Goal: Task Accomplishment & Management: Use online tool/utility

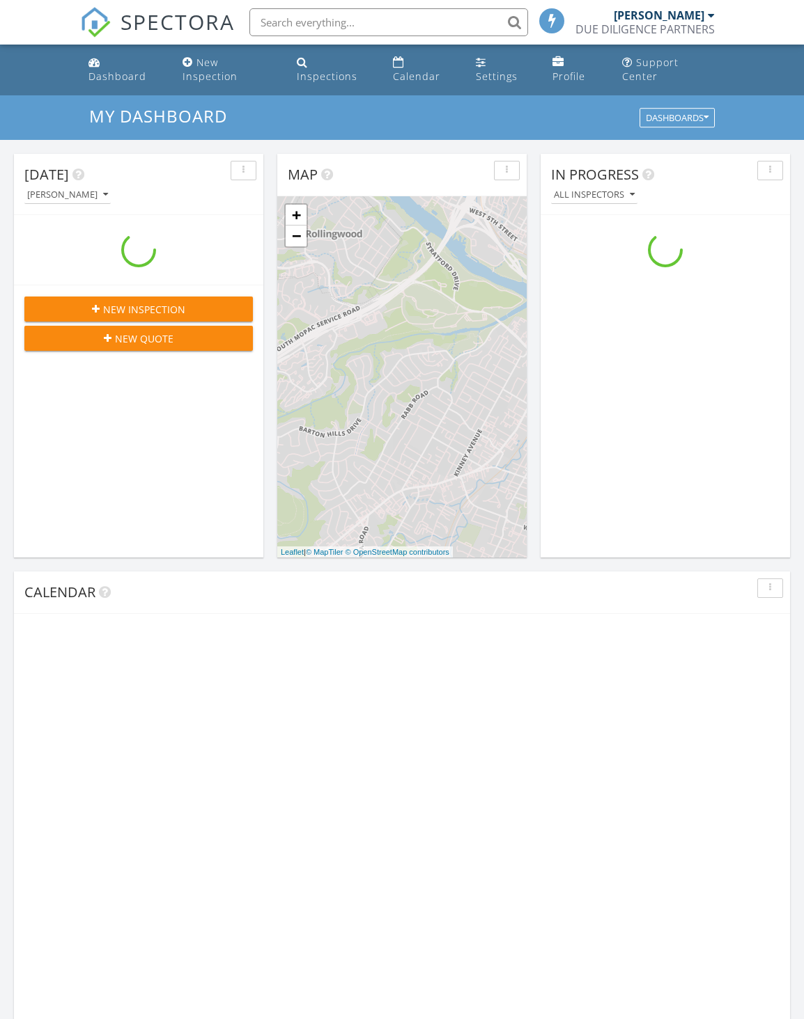
scroll to position [1289, 825]
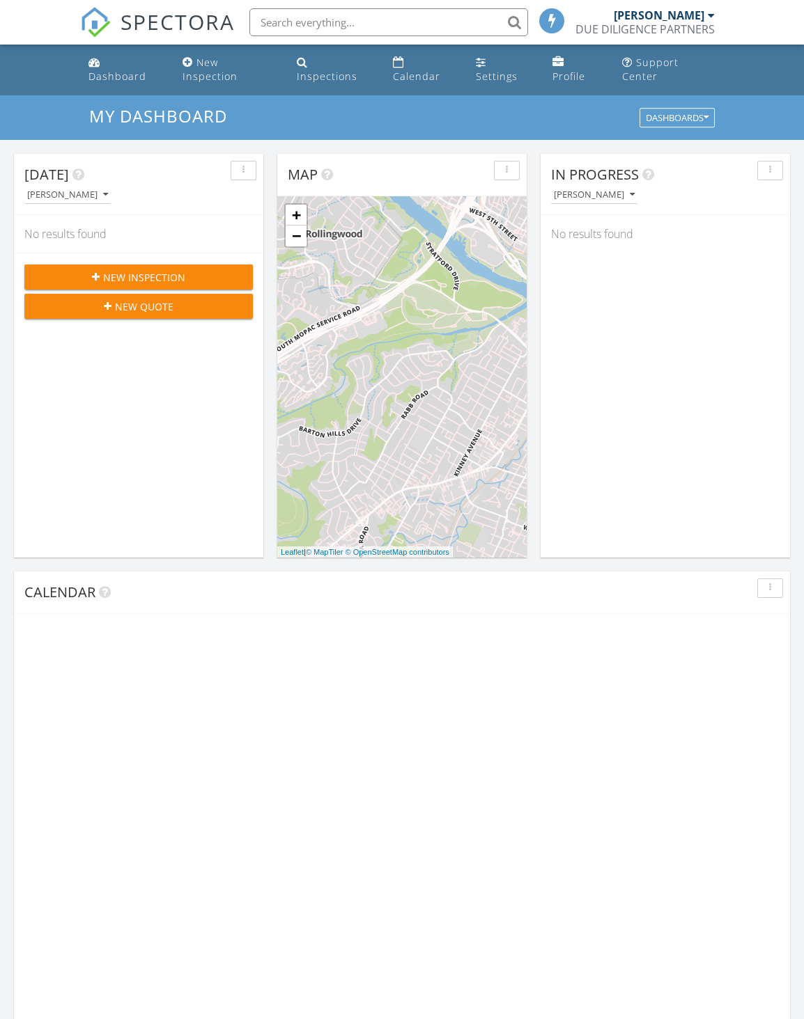
click at [319, 20] on input "text" at bounding box center [388, 22] width 279 height 28
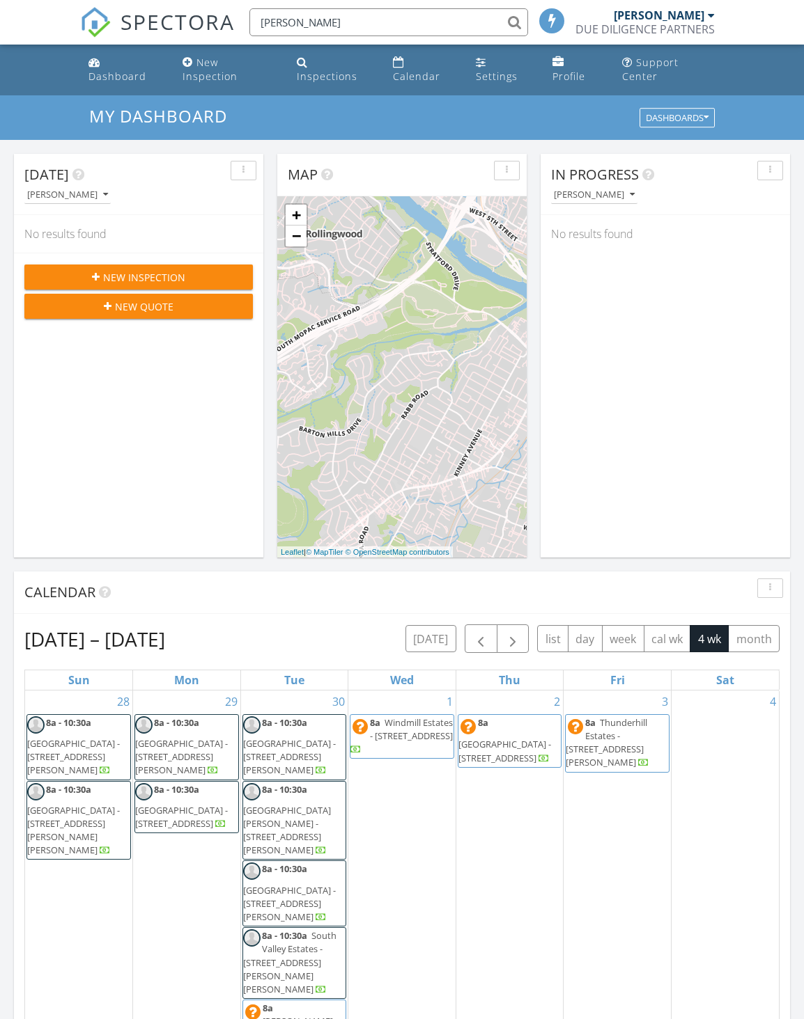
scroll to position [7, 7]
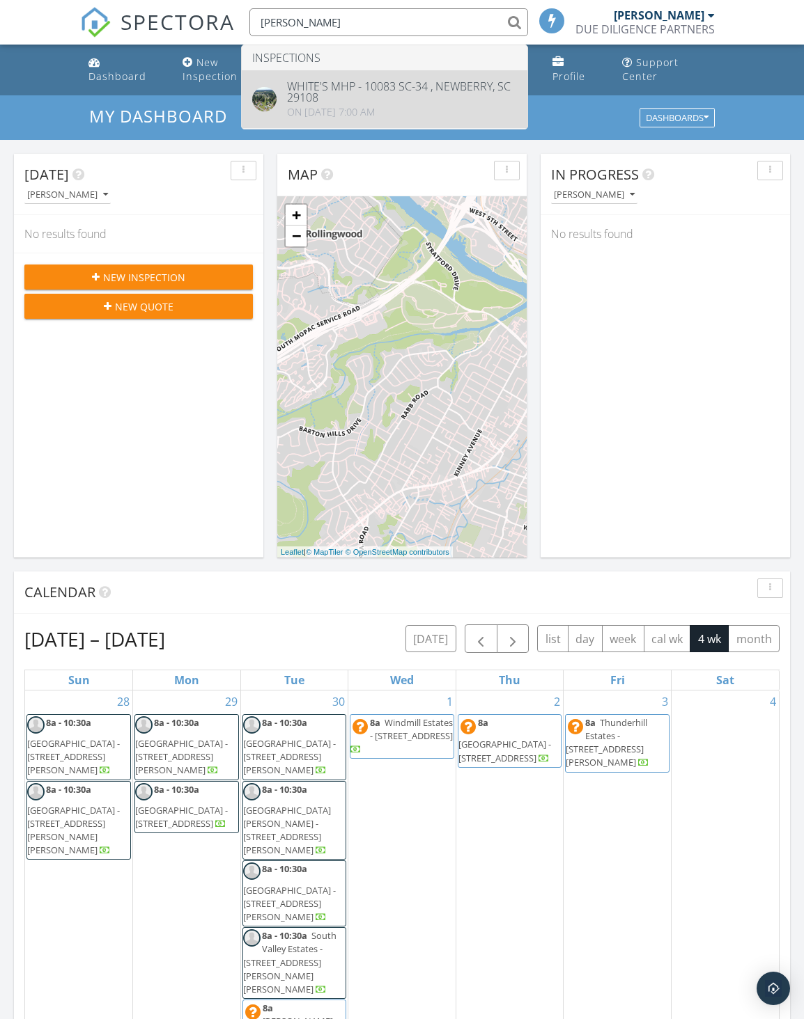
type input "newberry"
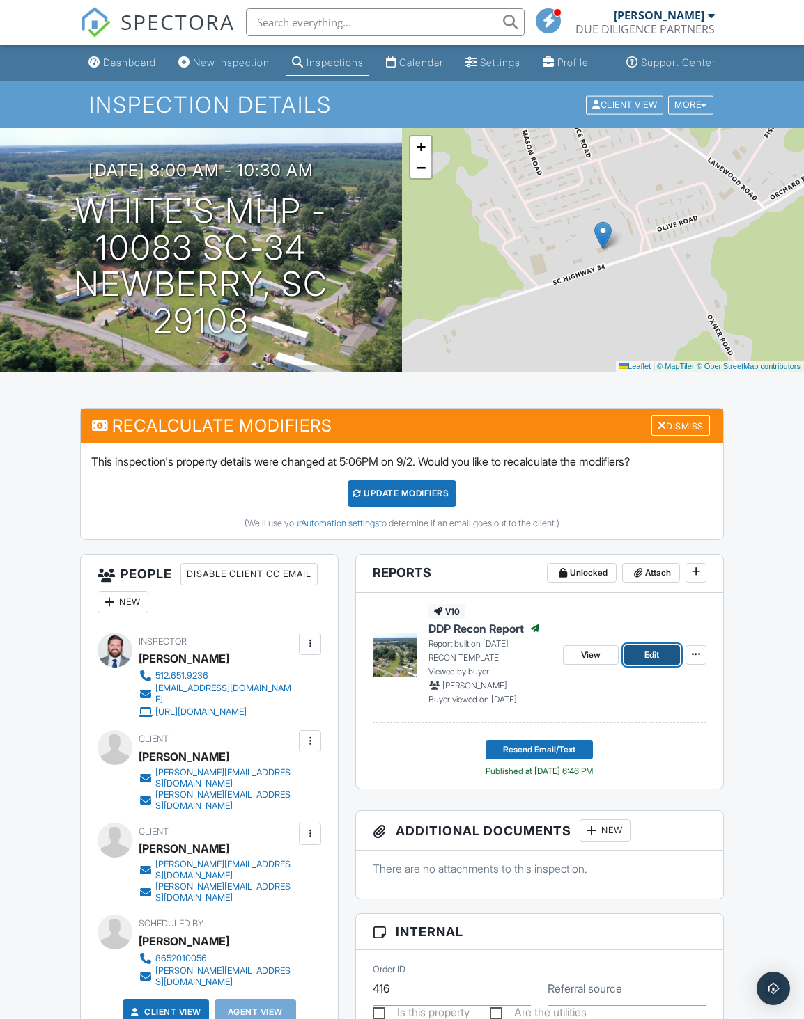
click at [649, 662] on span "Edit" at bounding box center [651, 655] width 15 height 14
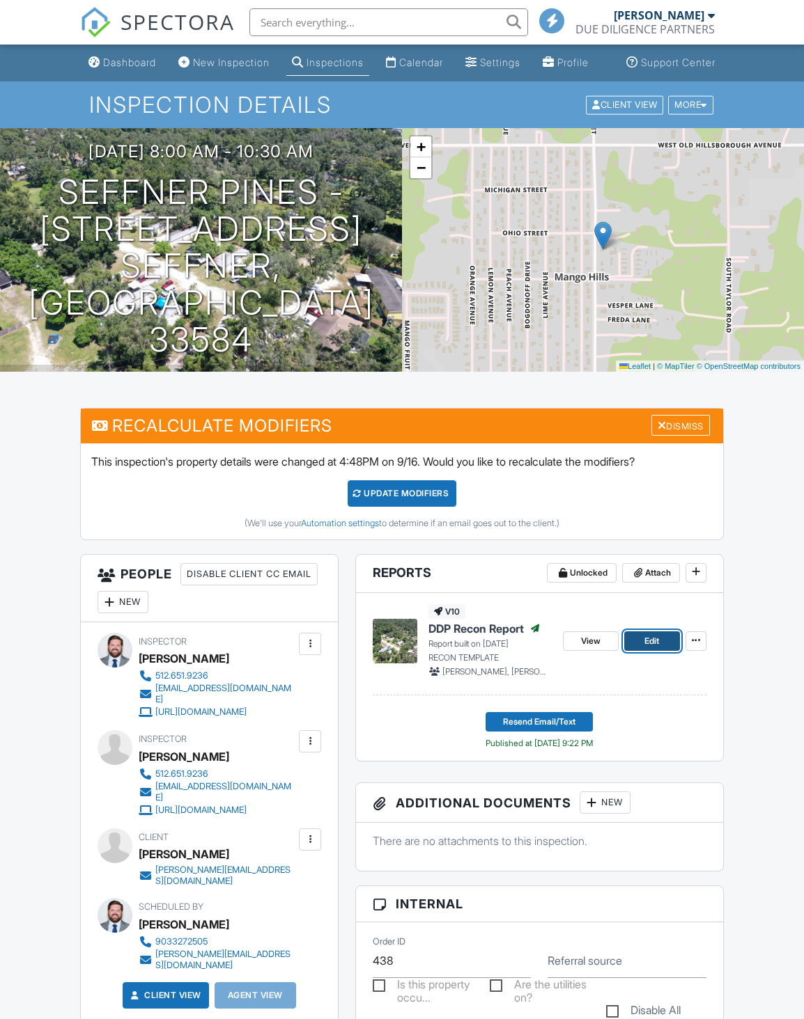
click at [639, 651] on link "Edit" at bounding box center [652, 641] width 56 height 19
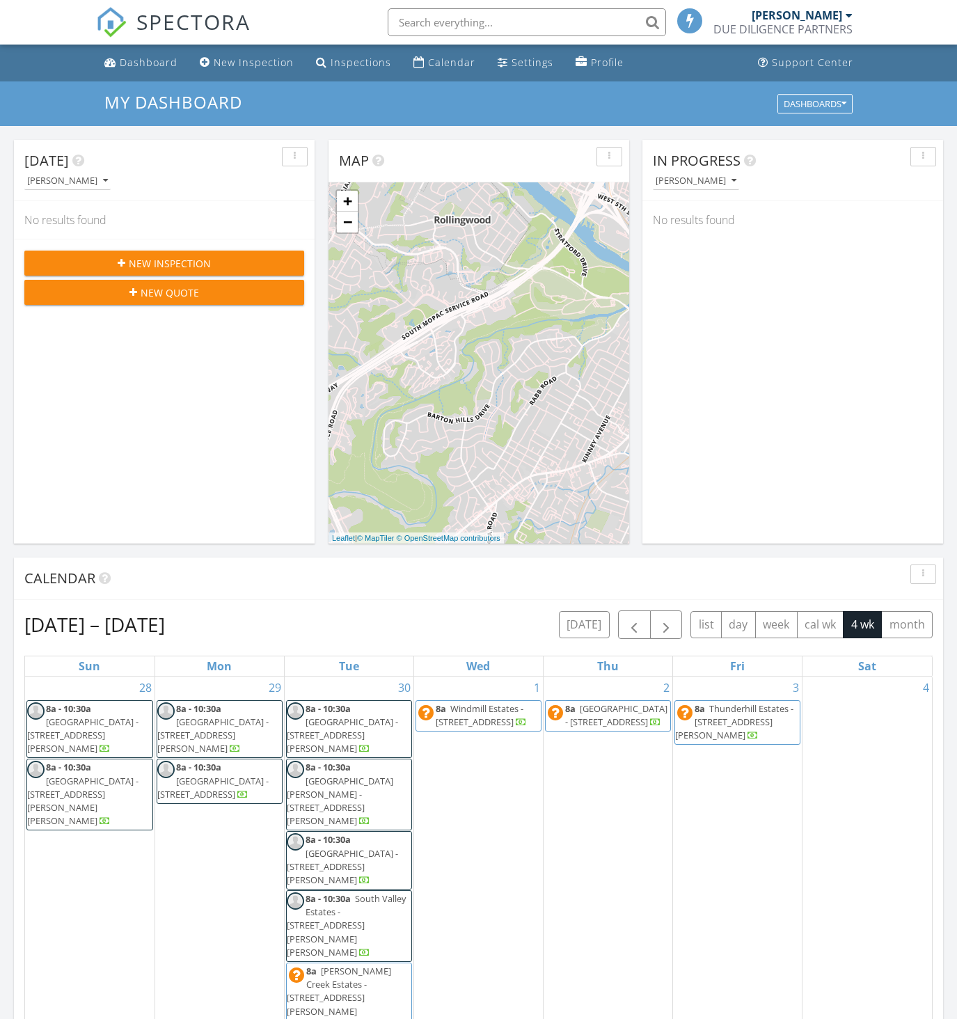
scroll to position [7, 7]
click at [476, 27] on input "text" at bounding box center [523, 22] width 279 height 28
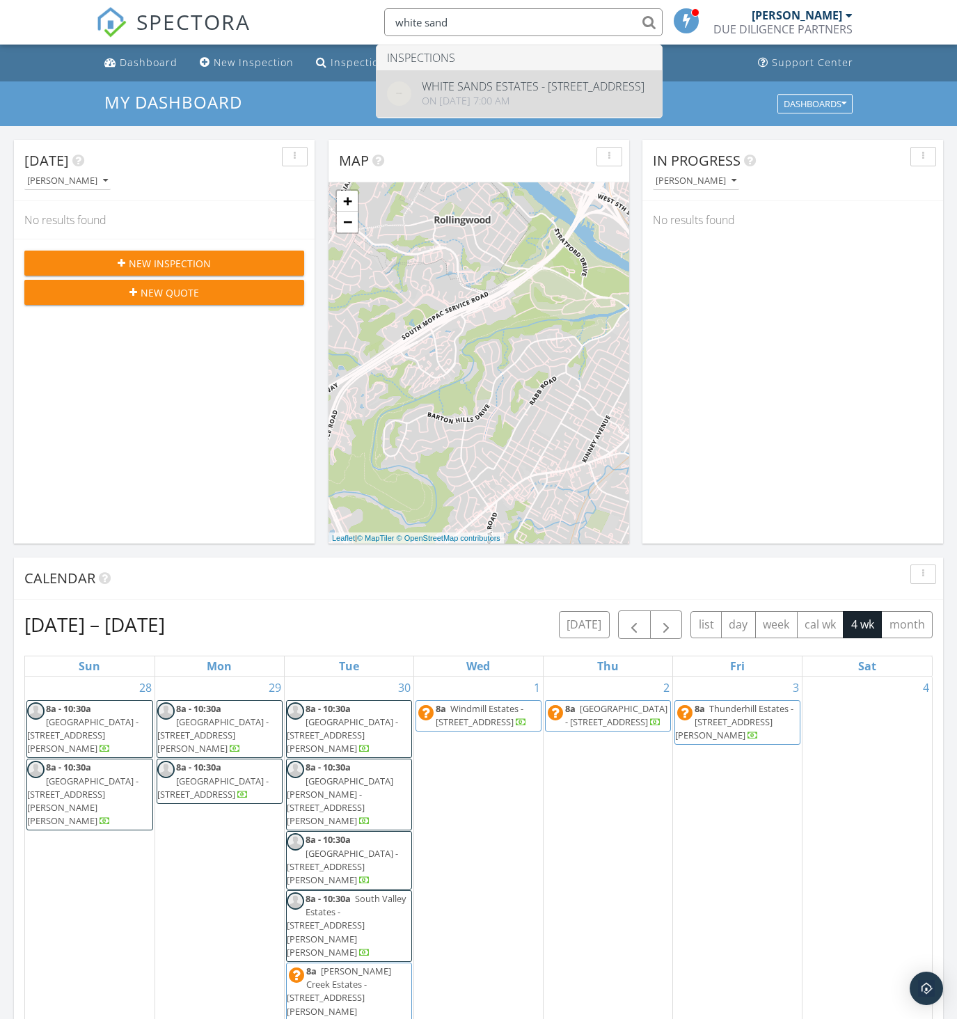
type input "white sand"
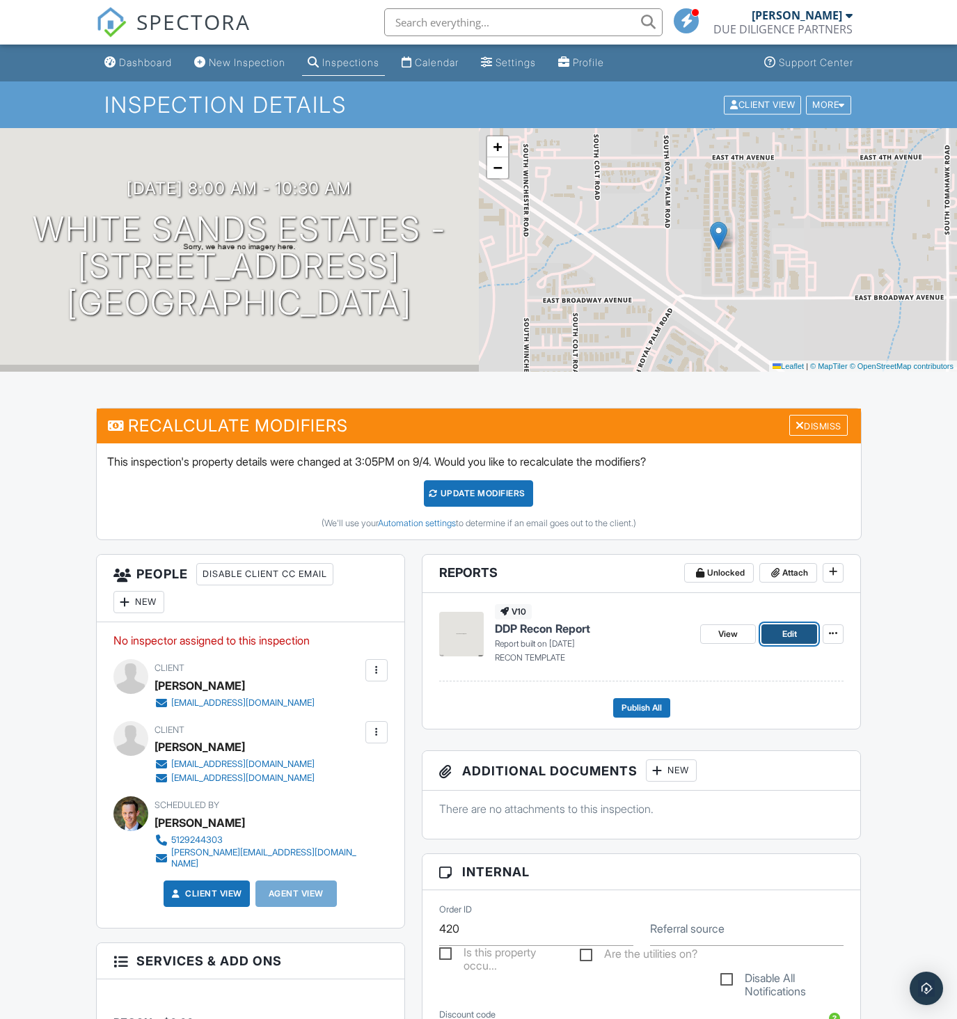
click at [776, 629] on link "Edit" at bounding box center [790, 634] width 56 height 19
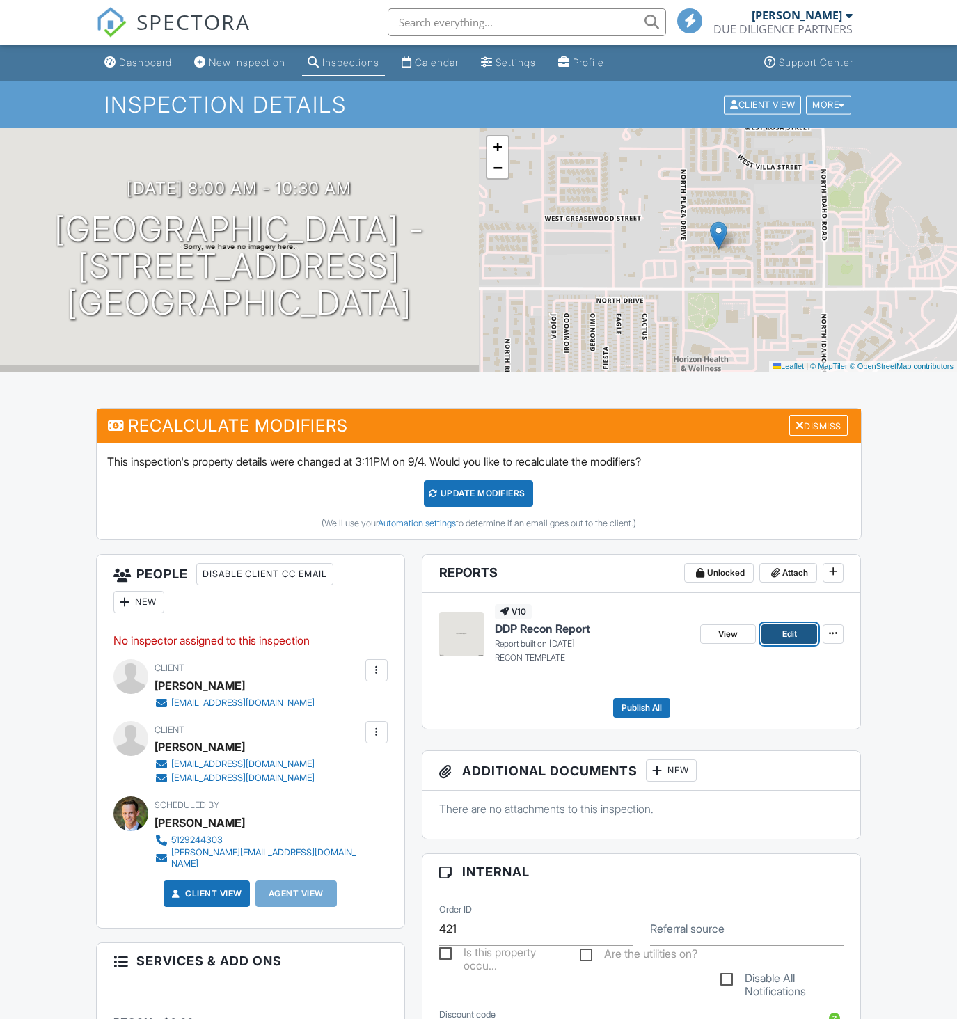
click at [792, 632] on span "Edit" at bounding box center [790, 634] width 15 height 14
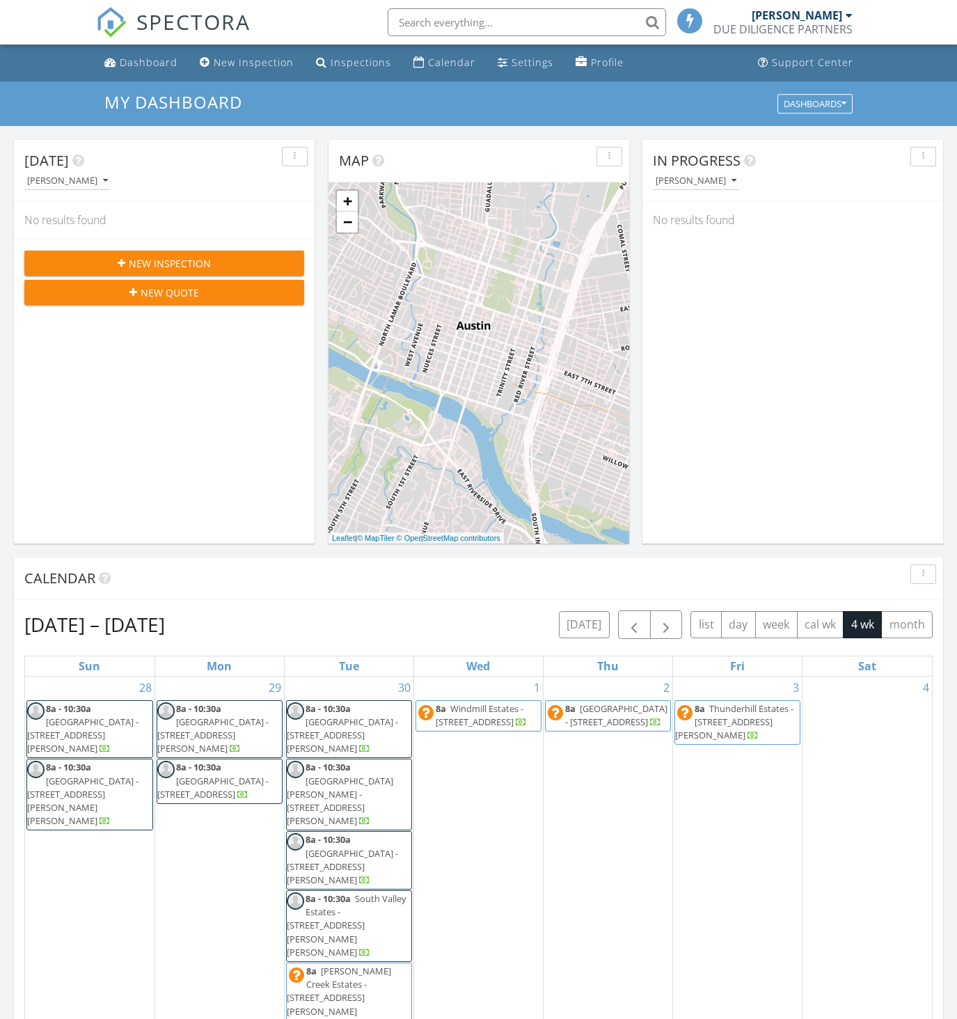
scroll to position [7, 7]
click at [558, 19] on input "text" at bounding box center [523, 22] width 279 height 28
click at [485, 15] on input "text" at bounding box center [523, 22] width 279 height 28
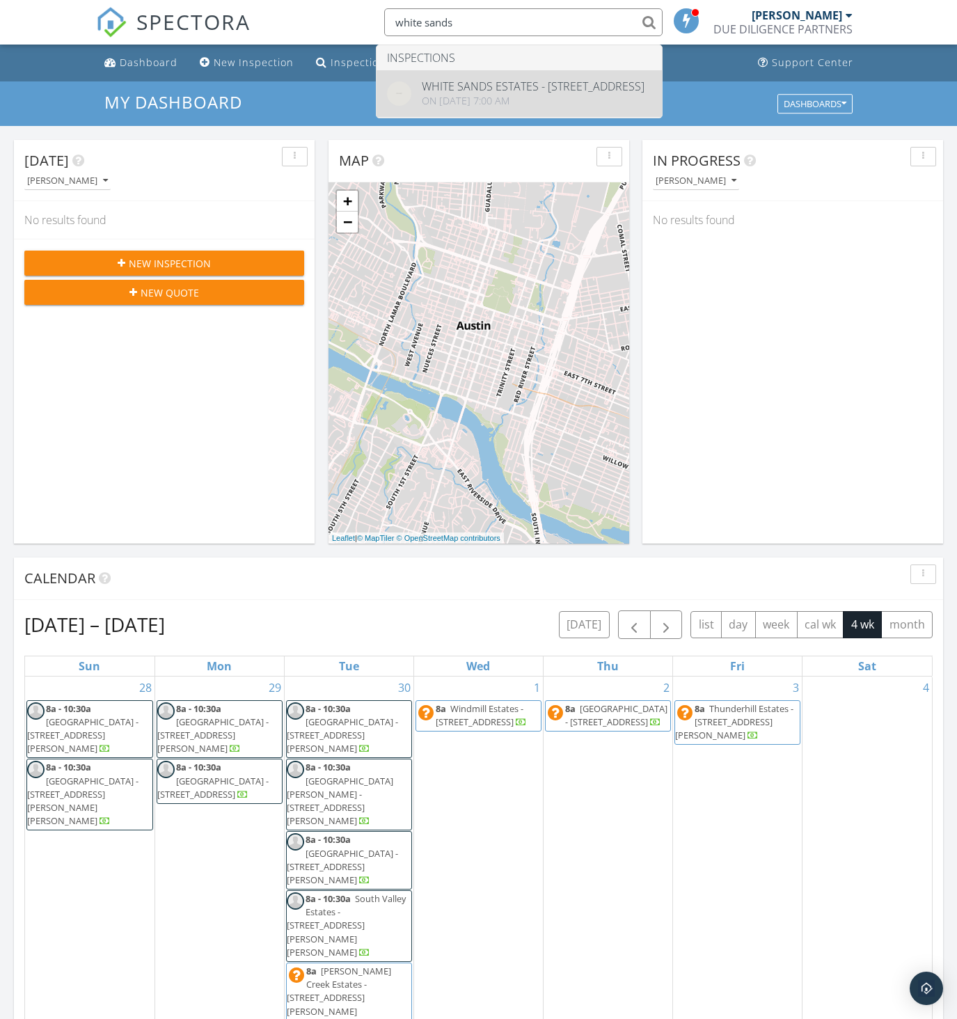
type input "white sands"
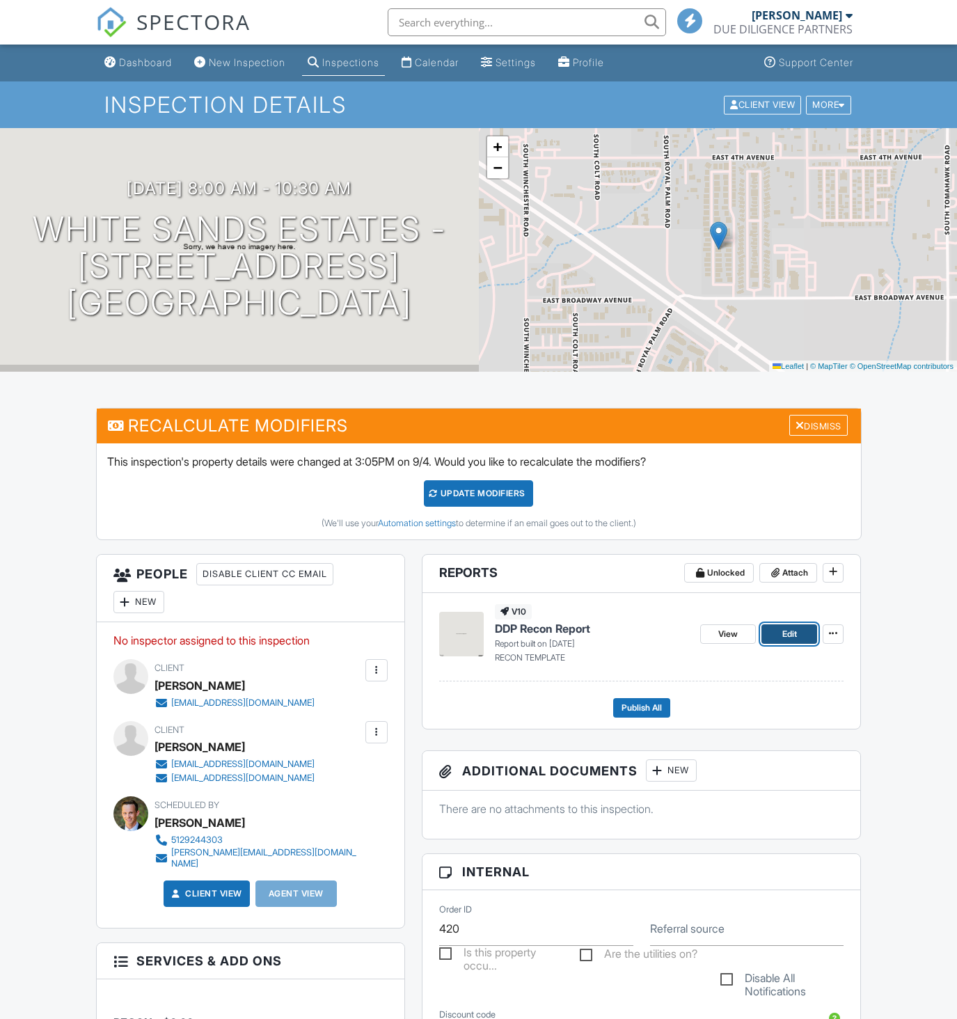
click at [792, 639] on span "Edit" at bounding box center [790, 634] width 15 height 14
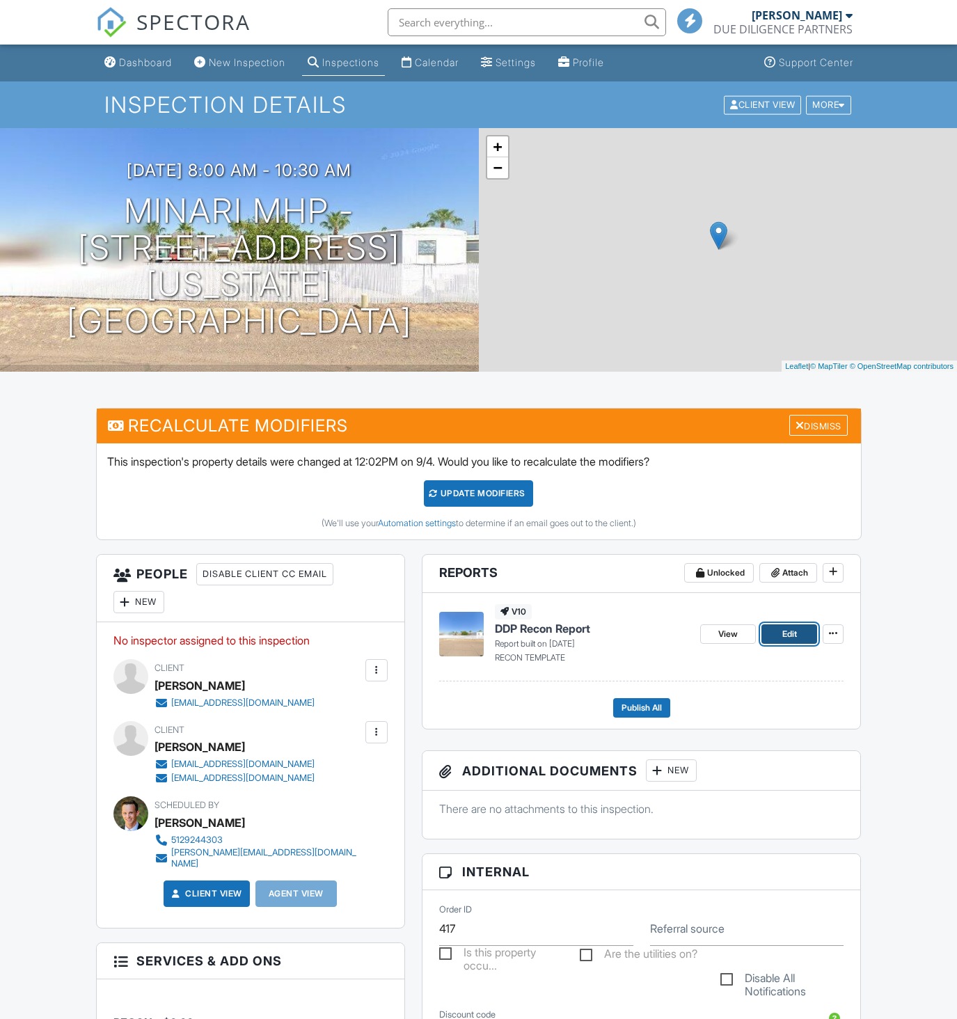
click at [792, 639] on span "Edit" at bounding box center [790, 634] width 15 height 14
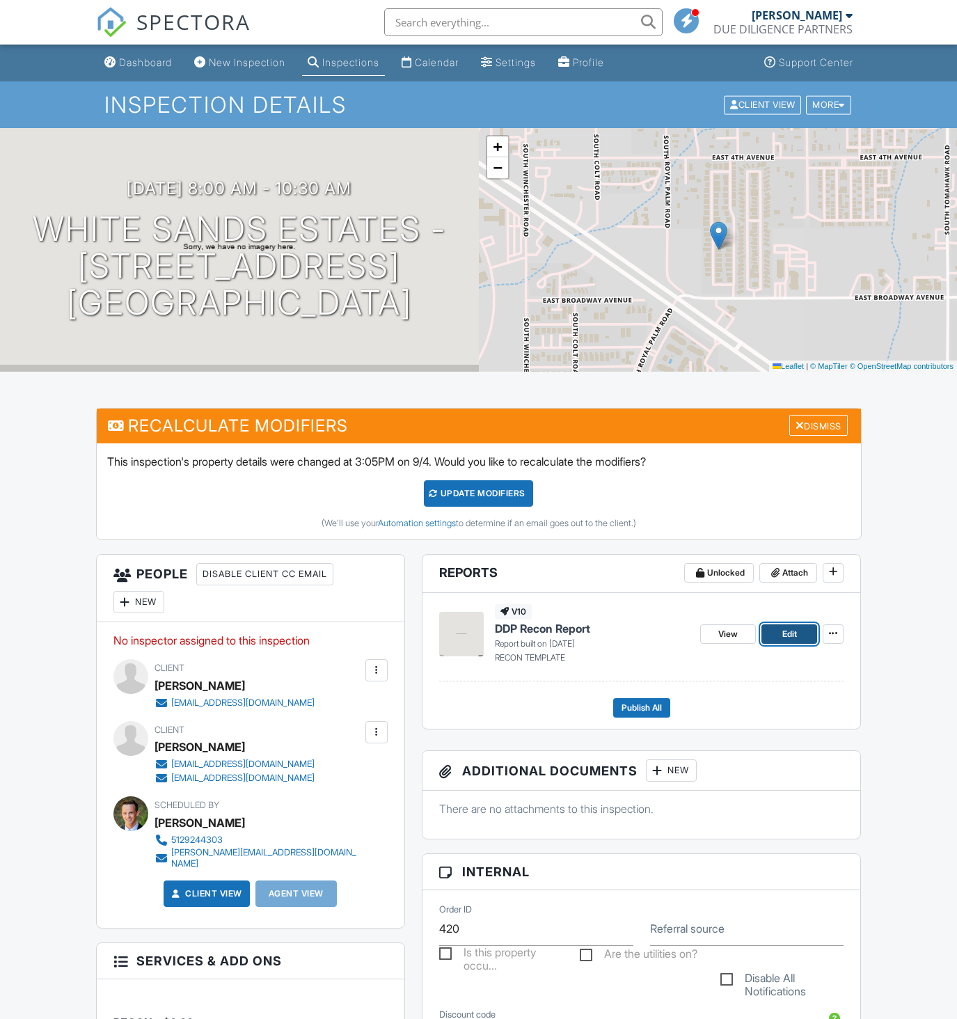
click at [781, 635] on link "Edit" at bounding box center [790, 634] width 56 height 19
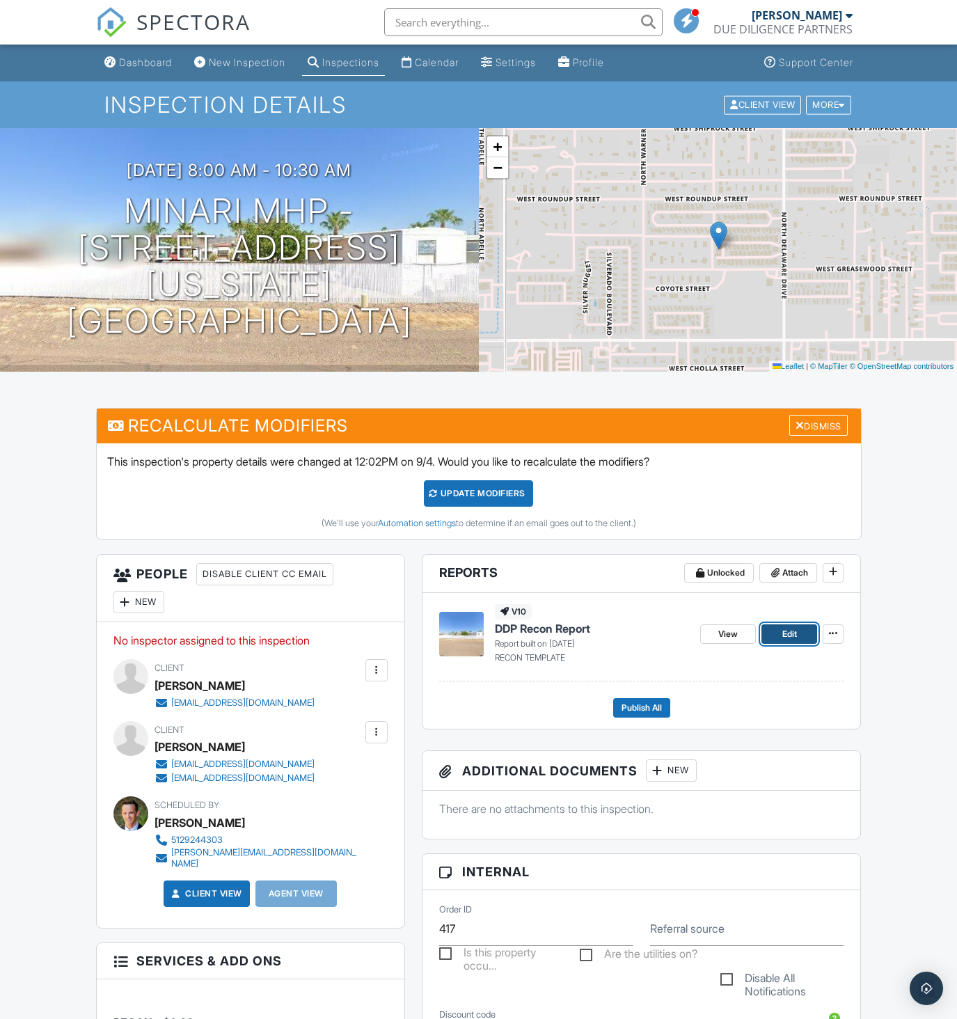
click at [778, 636] on link "Edit" at bounding box center [790, 634] width 56 height 19
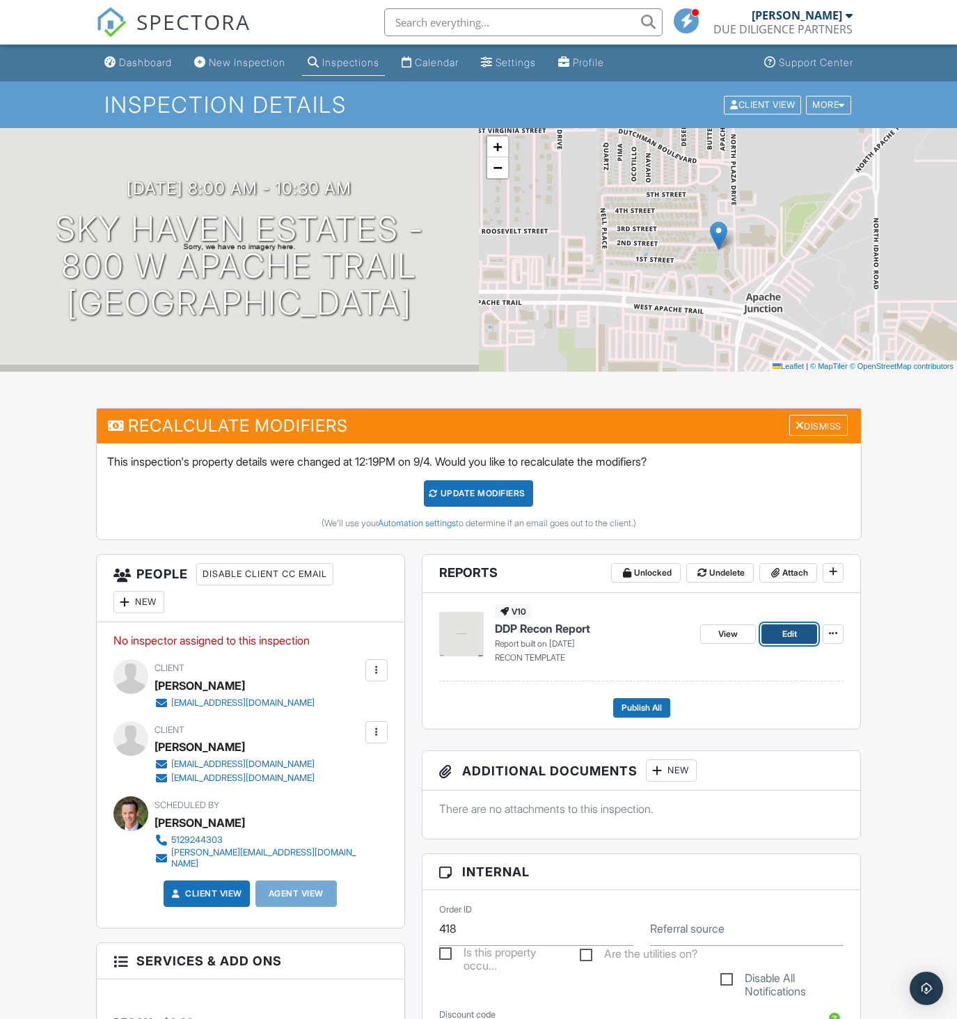
click at [787, 635] on span "Edit" at bounding box center [790, 634] width 15 height 14
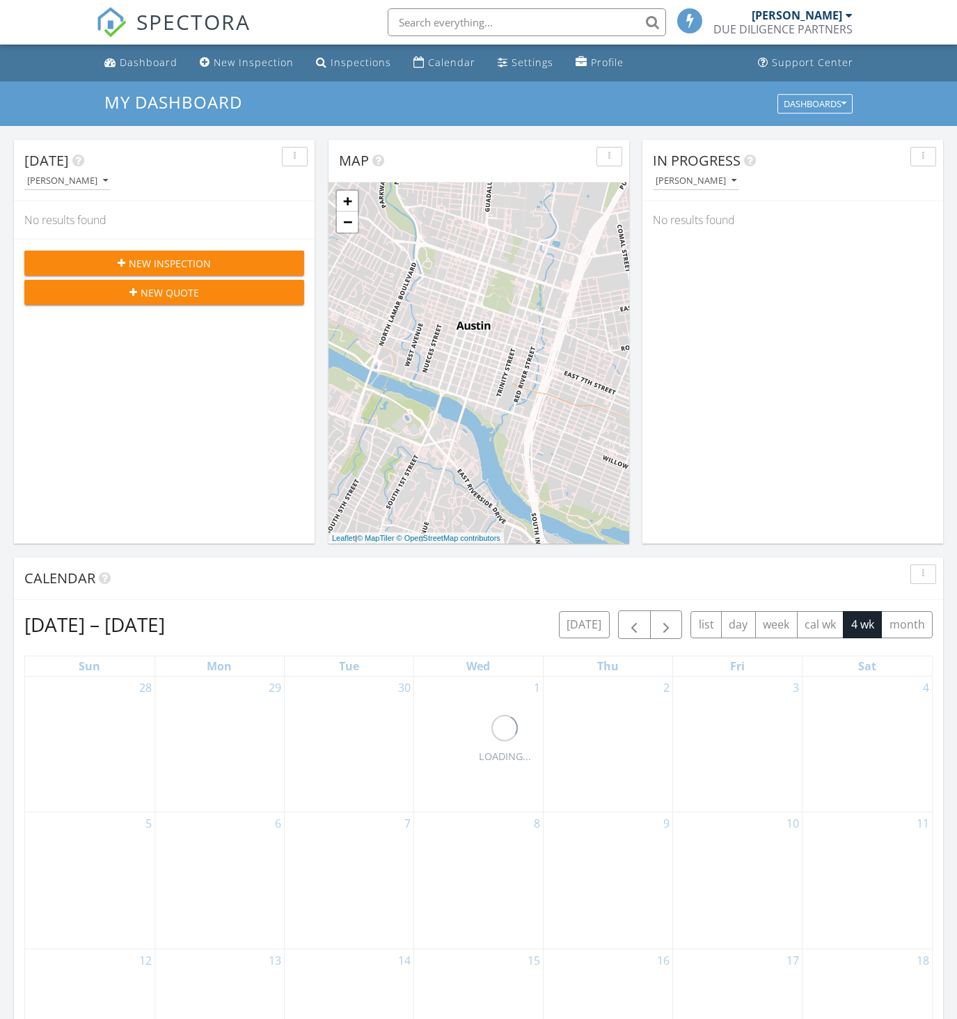
scroll to position [7, 7]
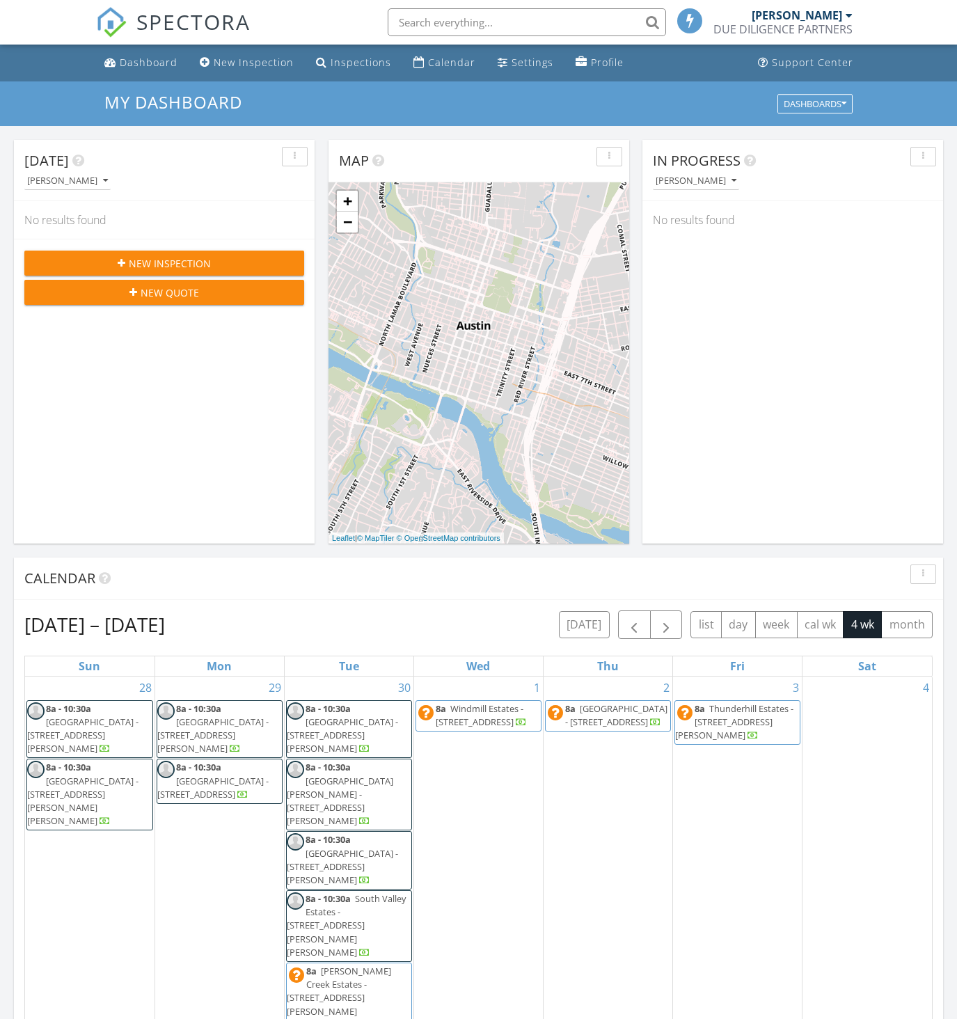
click at [427, 24] on input "text" at bounding box center [527, 22] width 279 height 28
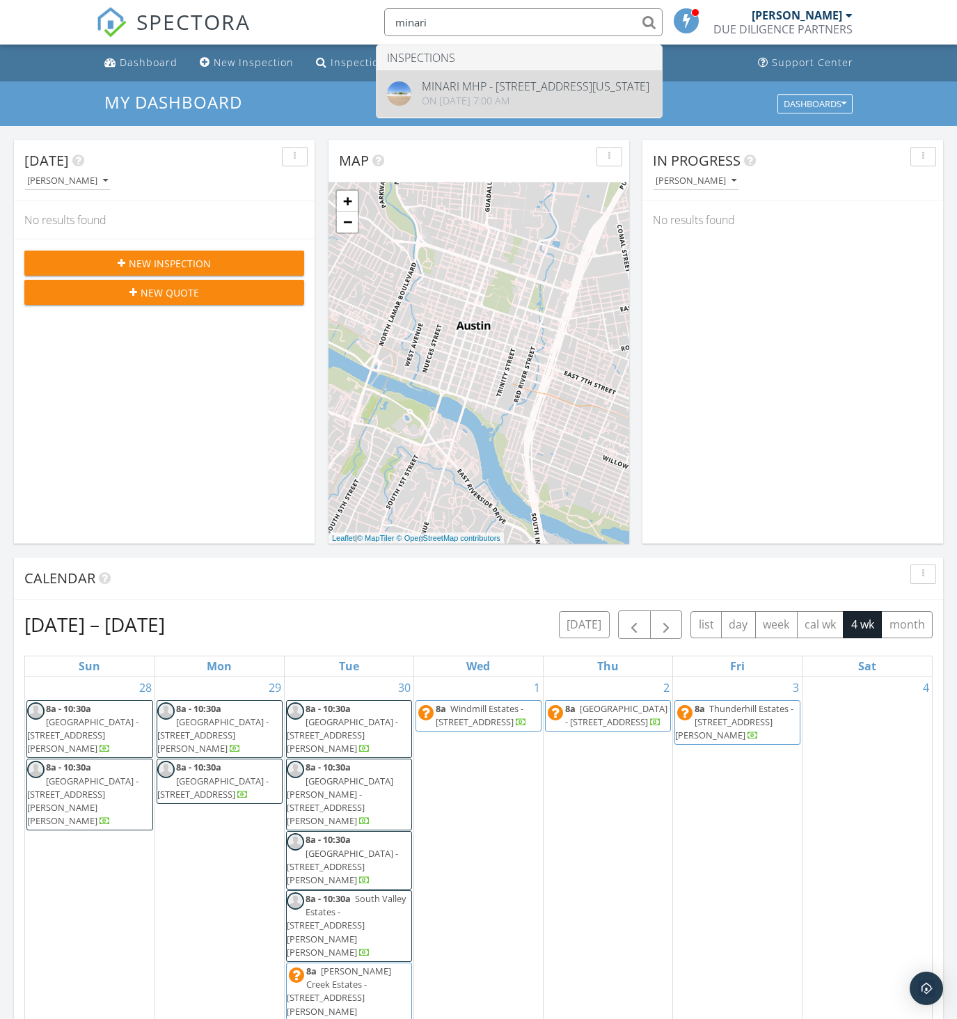
type input "minari"
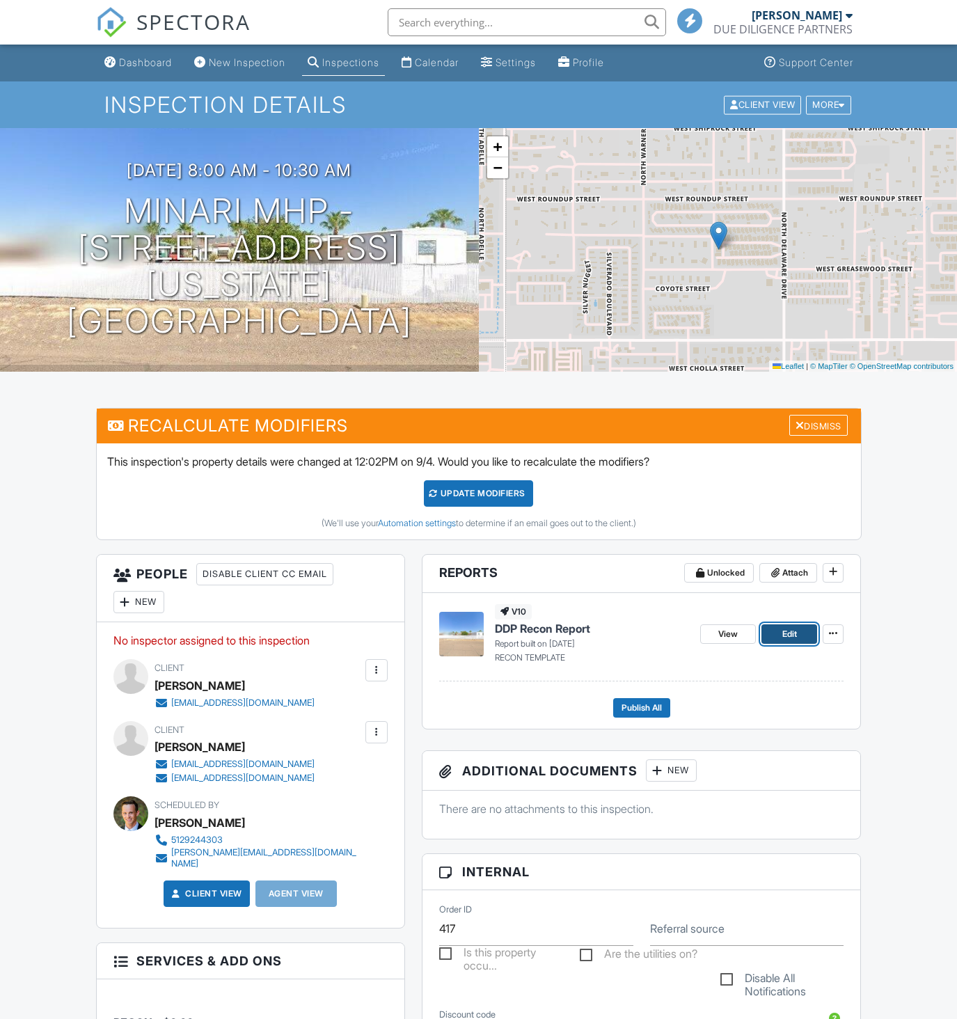
click at [785, 627] on span "Edit" at bounding box center [790, 634] width 15 height 14
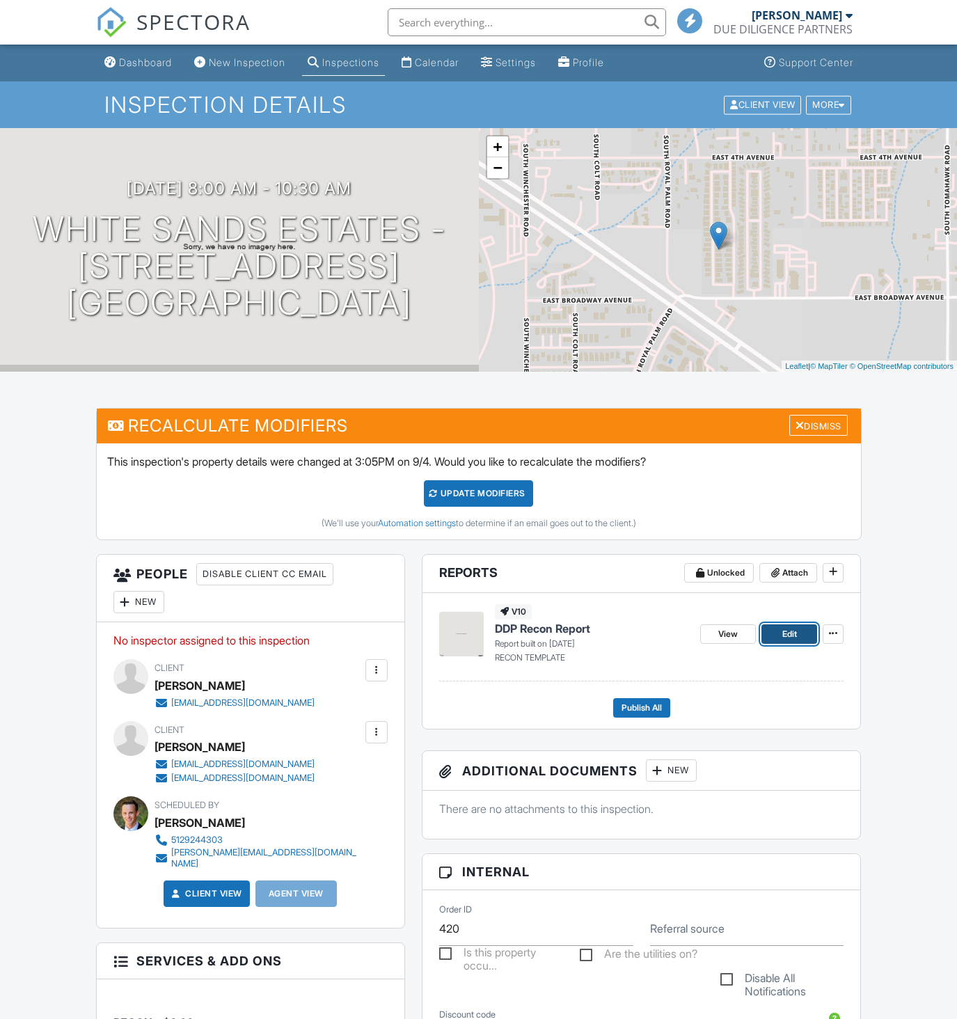
click at [769, 633] on link "Edit" at bounding box center [790, 634] width 56 height 19
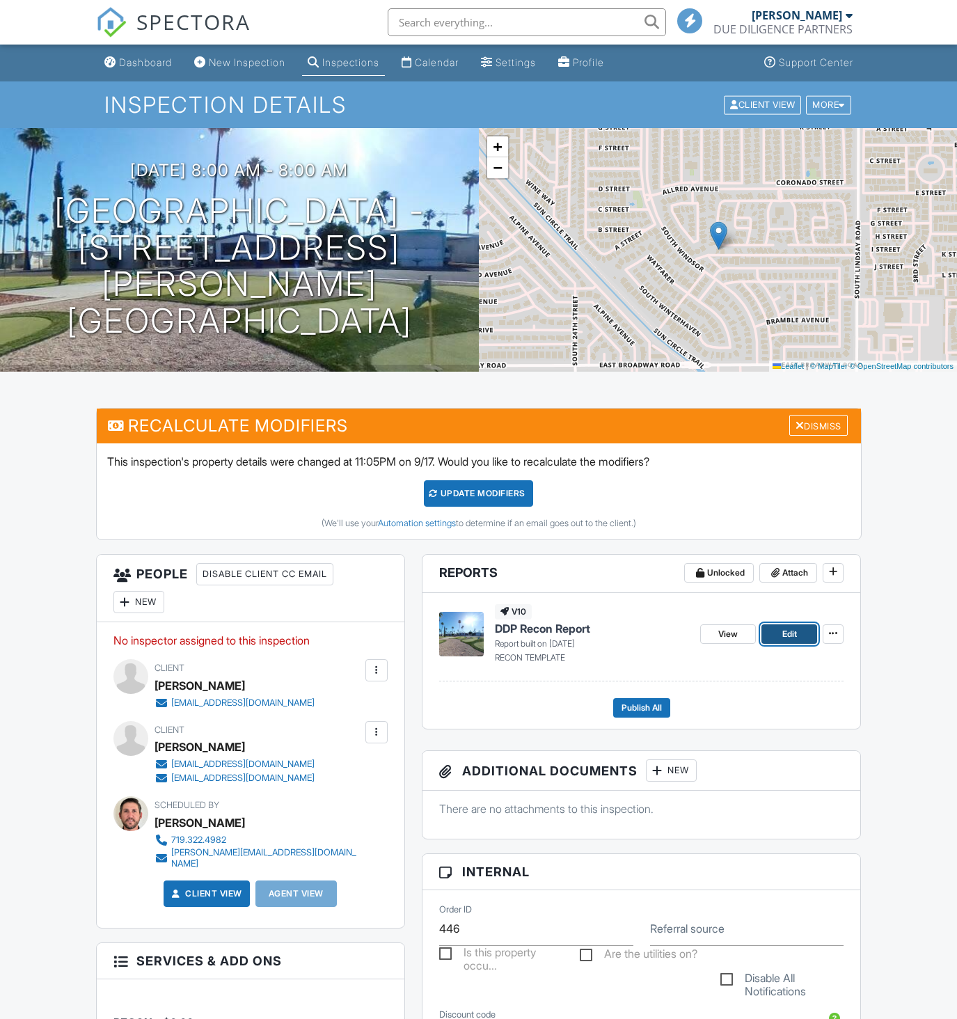
click at [793, 634] on span "Edit" at bounding box center [790, 634] width 15 height 14
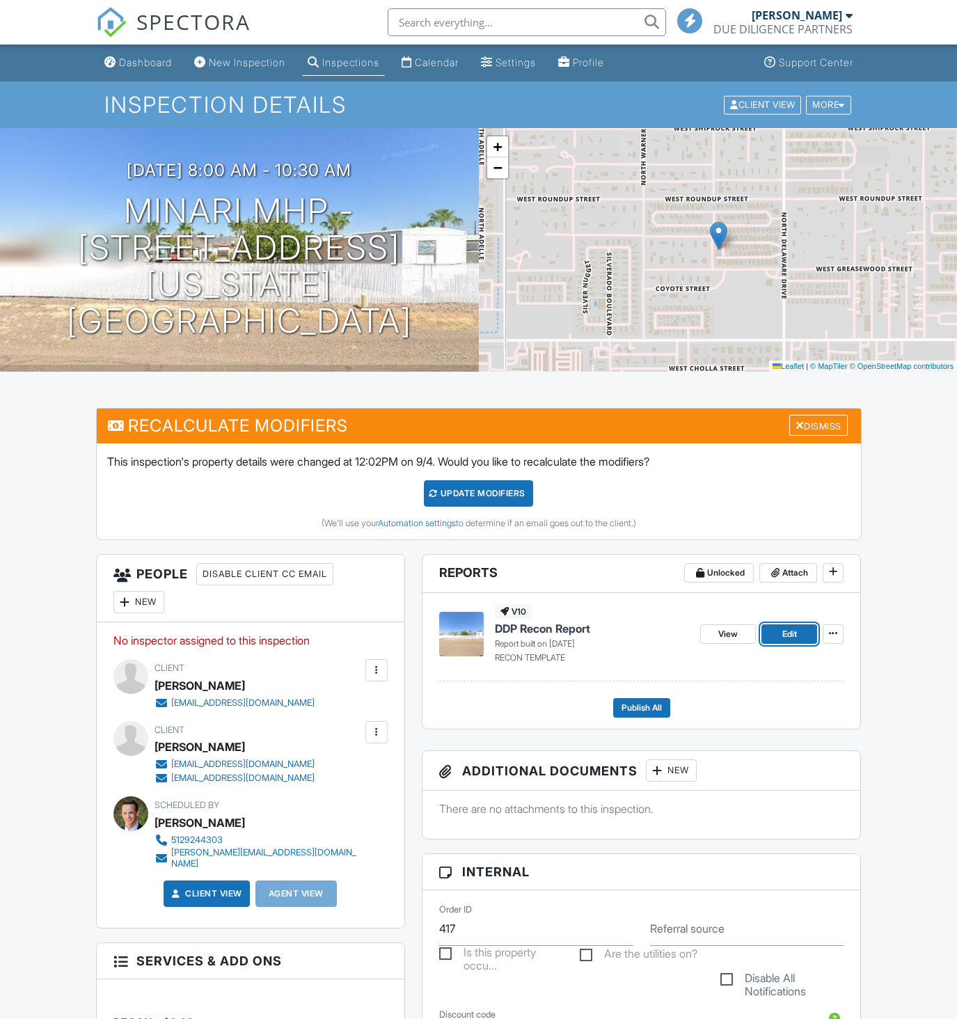
click at [773, 626] on link "Edit" at bounding box center [790, 634] width 56 height 19
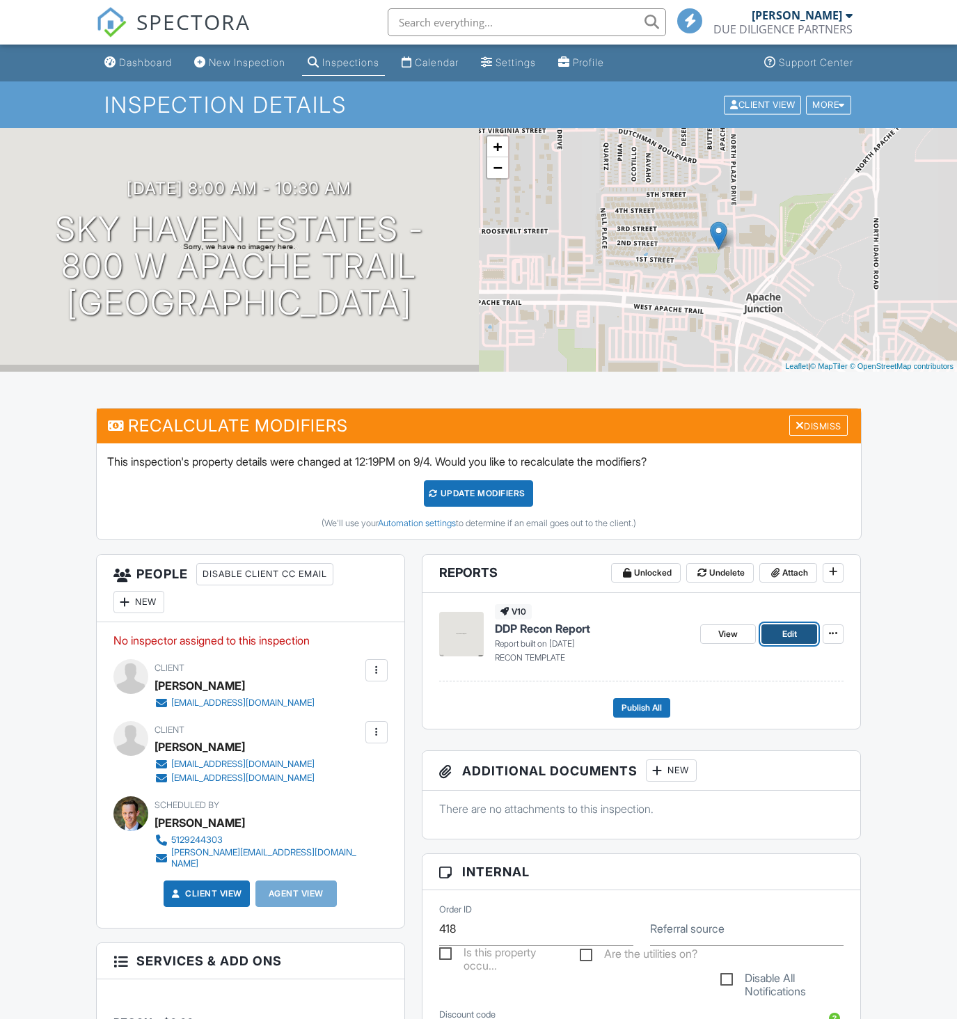
click at [783, 638] on span "Edit" at bounding box center [790, 634] width 15 height 14
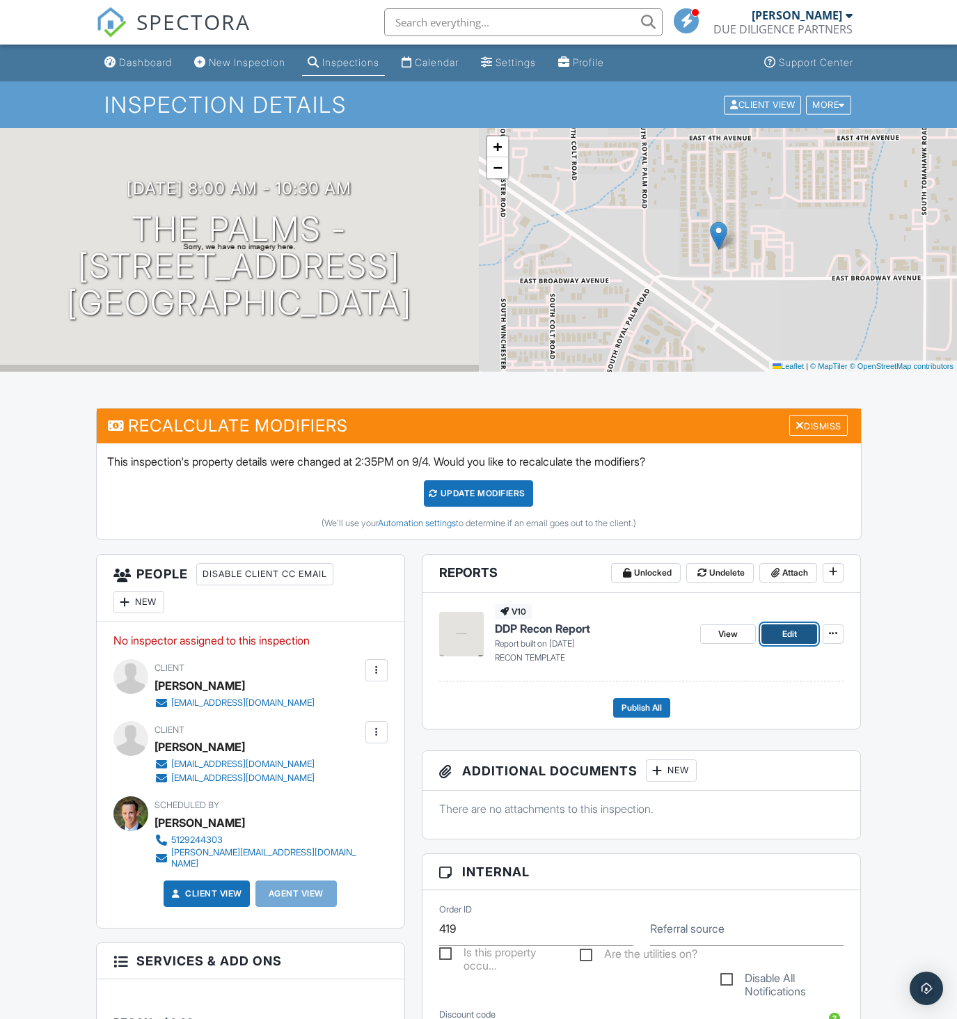
click at [786, 638] on span "Edit" at bounding box center [790, 634] width 15 height 14
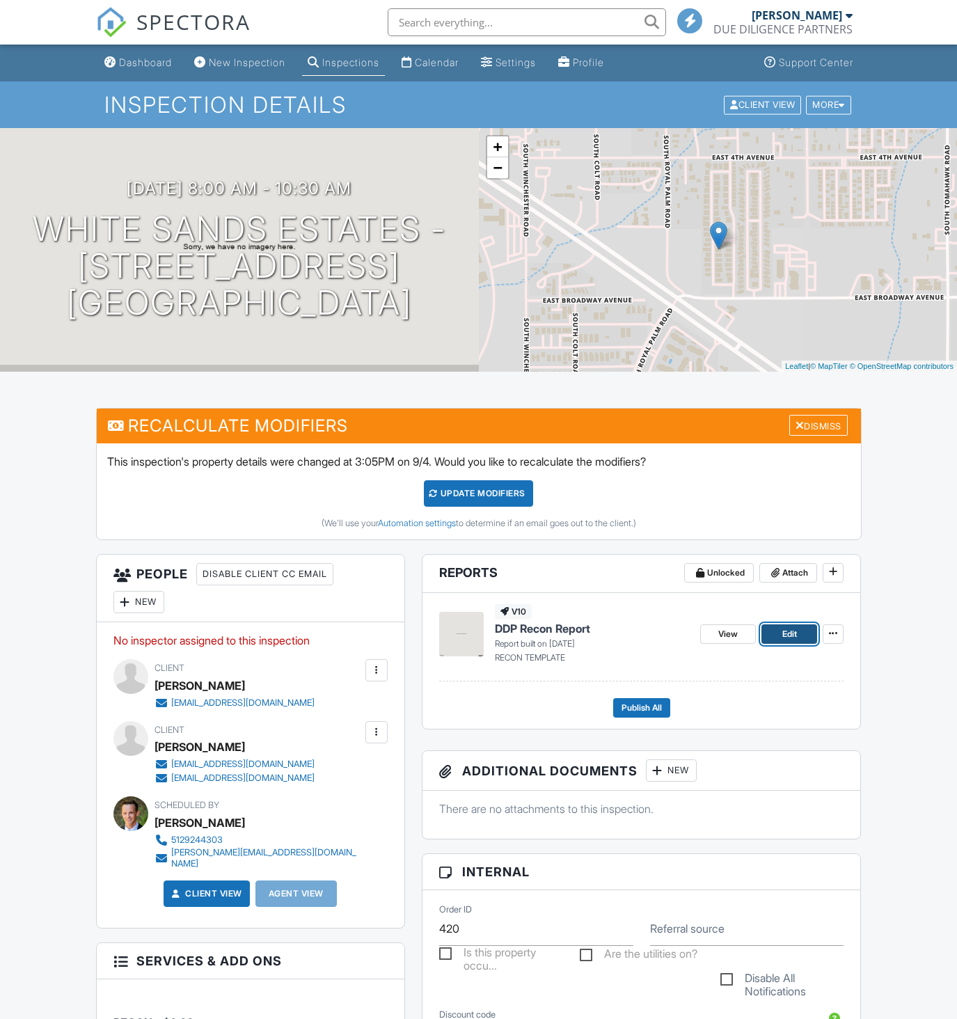
click at [794, 625] on link "Edit" at bounding box center [790, 634] width 56 height 19
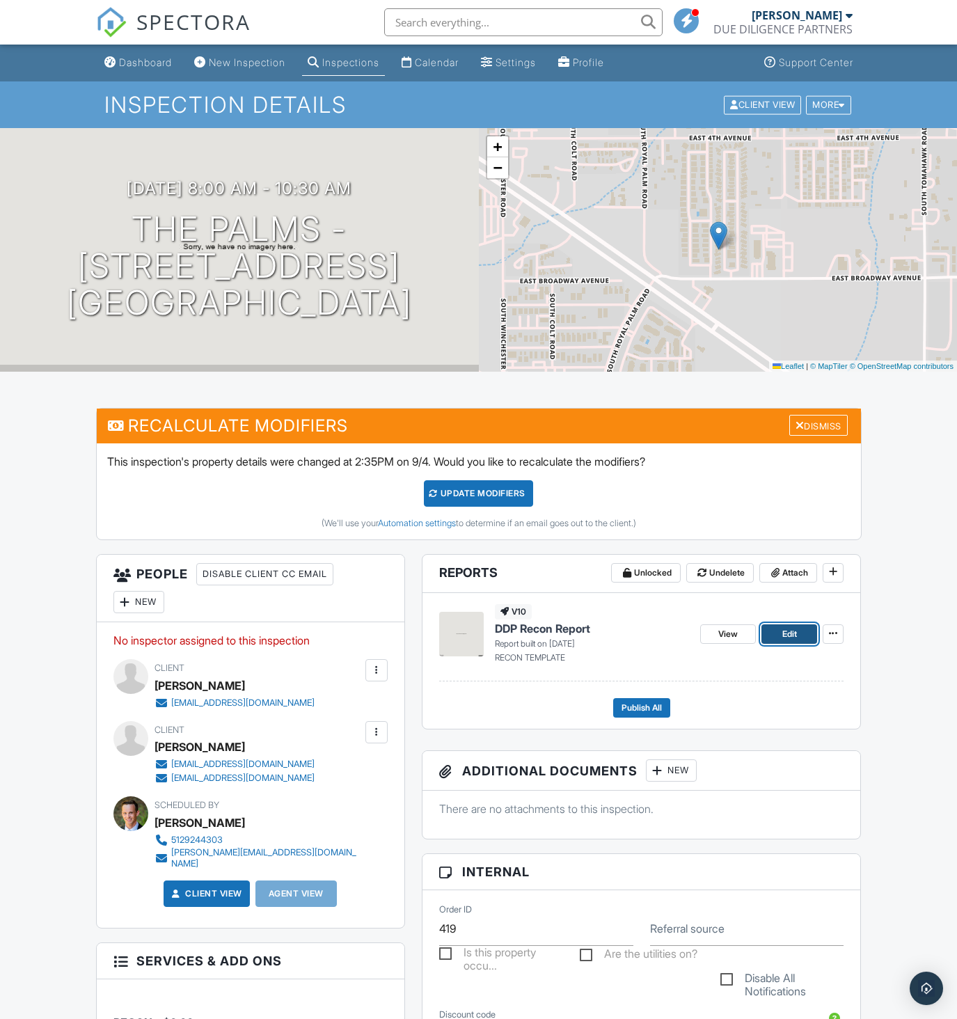
click at [791, 635] on span "Edit" at bounding box center [790, 634] width 15 height 14
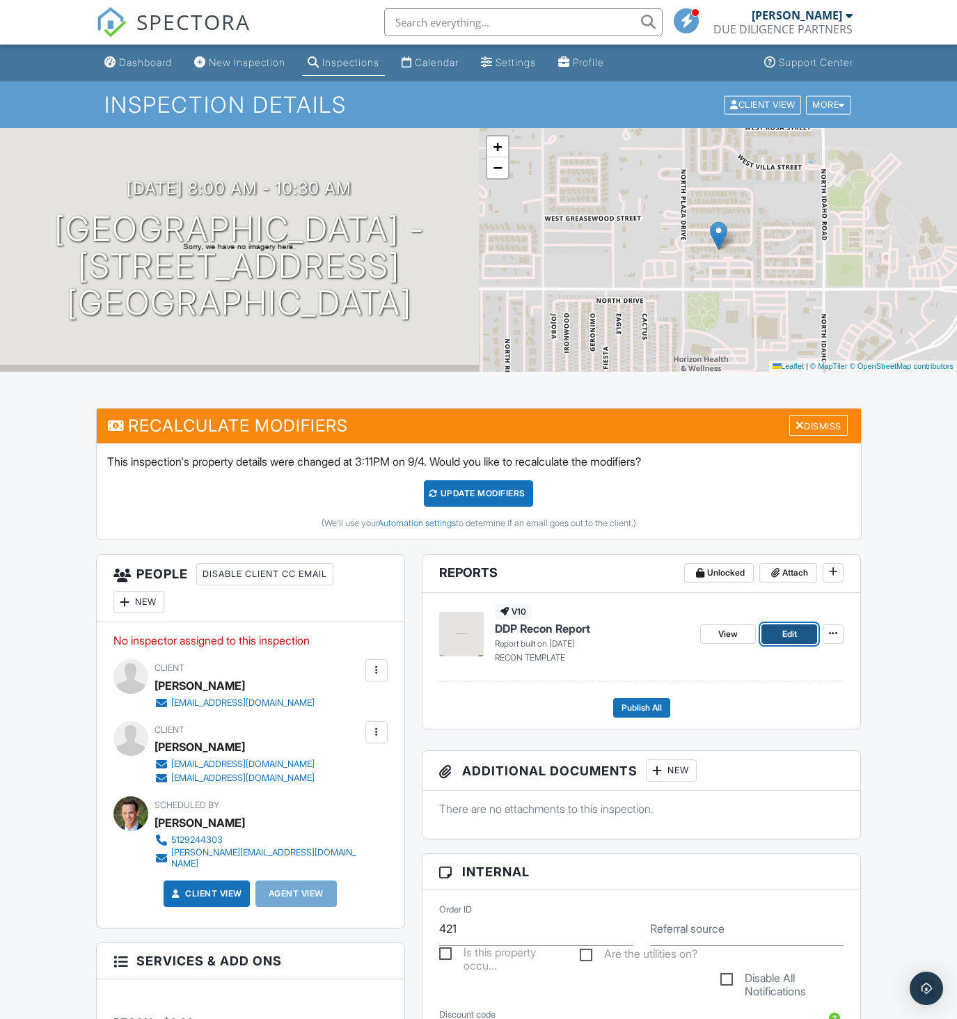
click at [800, 635] on link "Edit" at bounding box center [790, 634] width 56 height 19
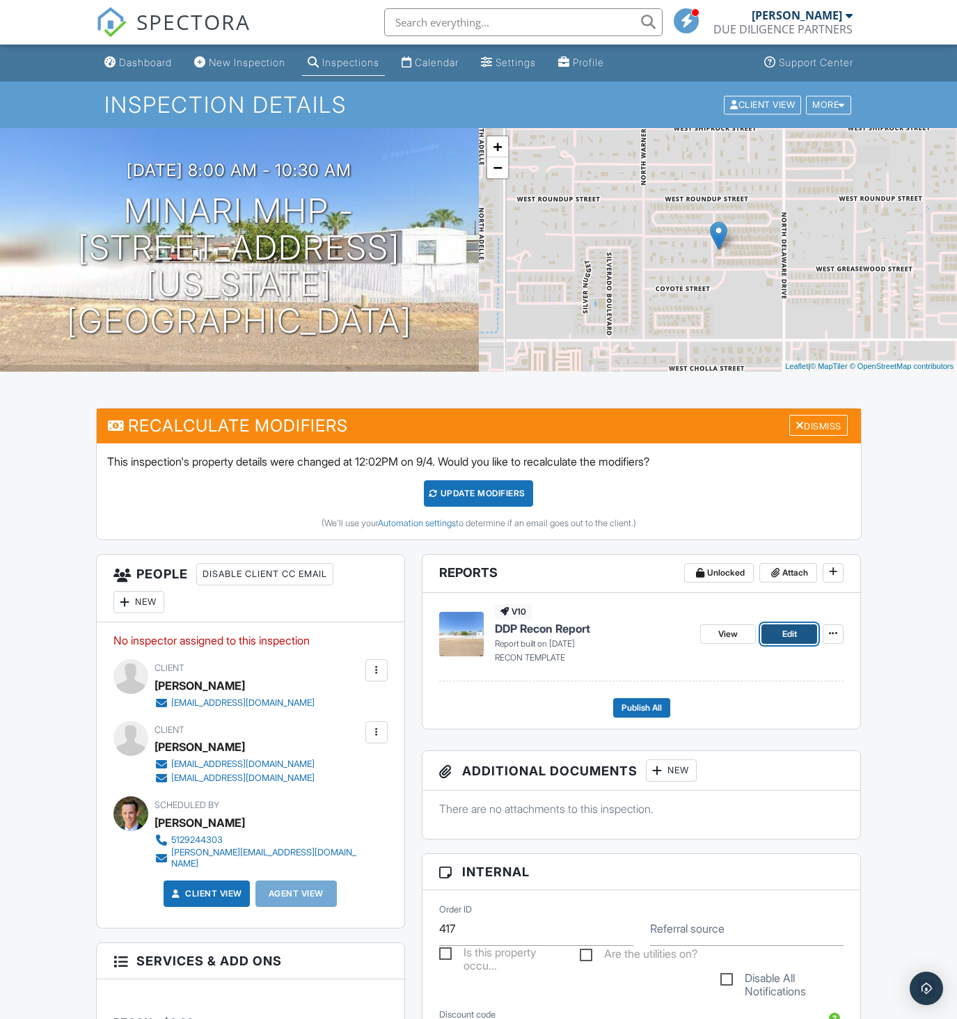
click at [790, 627] on span "Edit" at bounding box center [790, 634] width 15 height 14
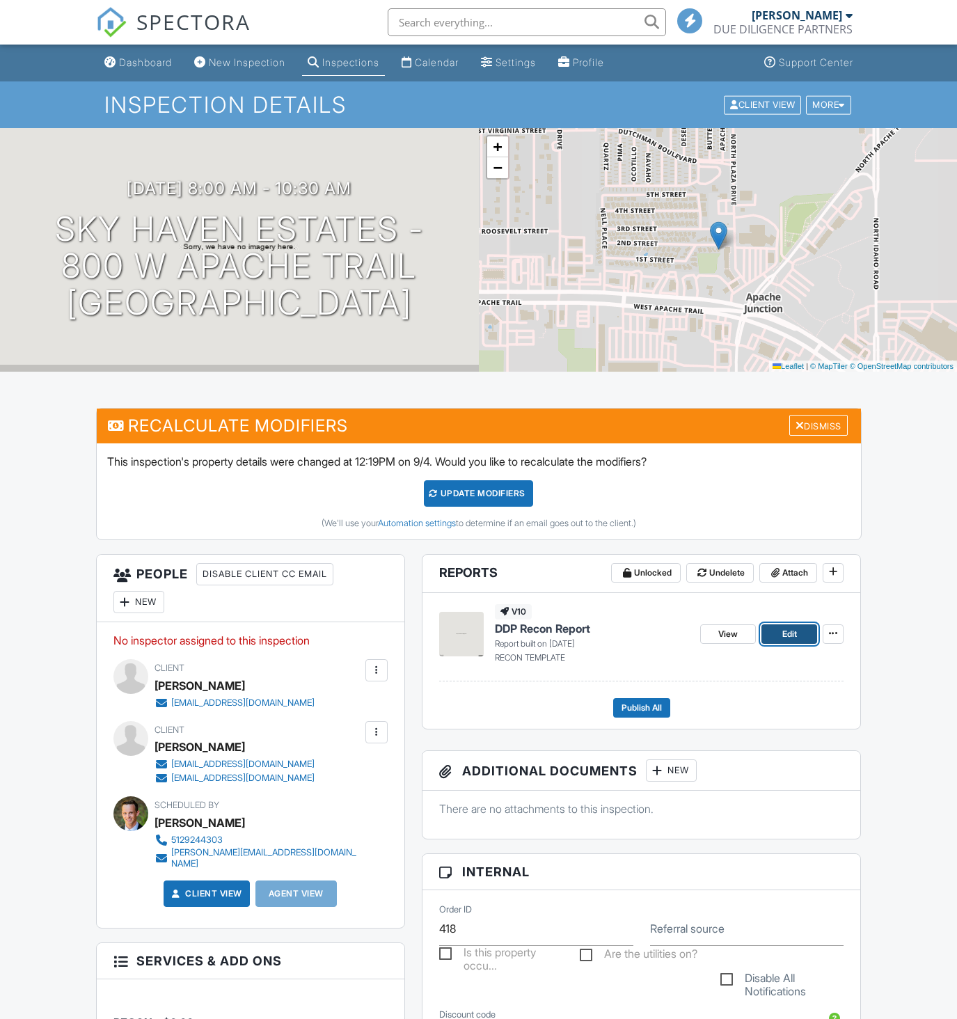
click at [785, 626] on link "Edit" at bounding box center [790, 634] width 56 height 19
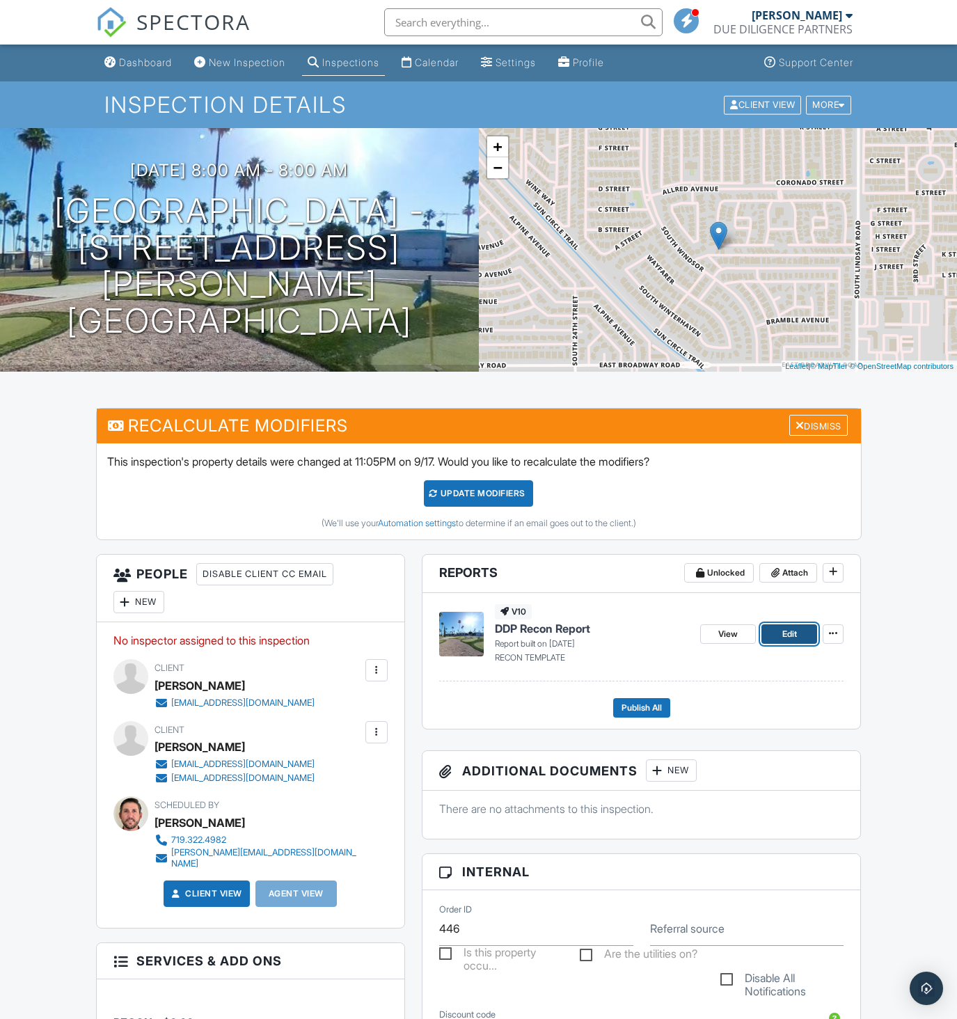
click at [777, 634] on link "Edit" at bounding box center [790, 634] width 56 height 19
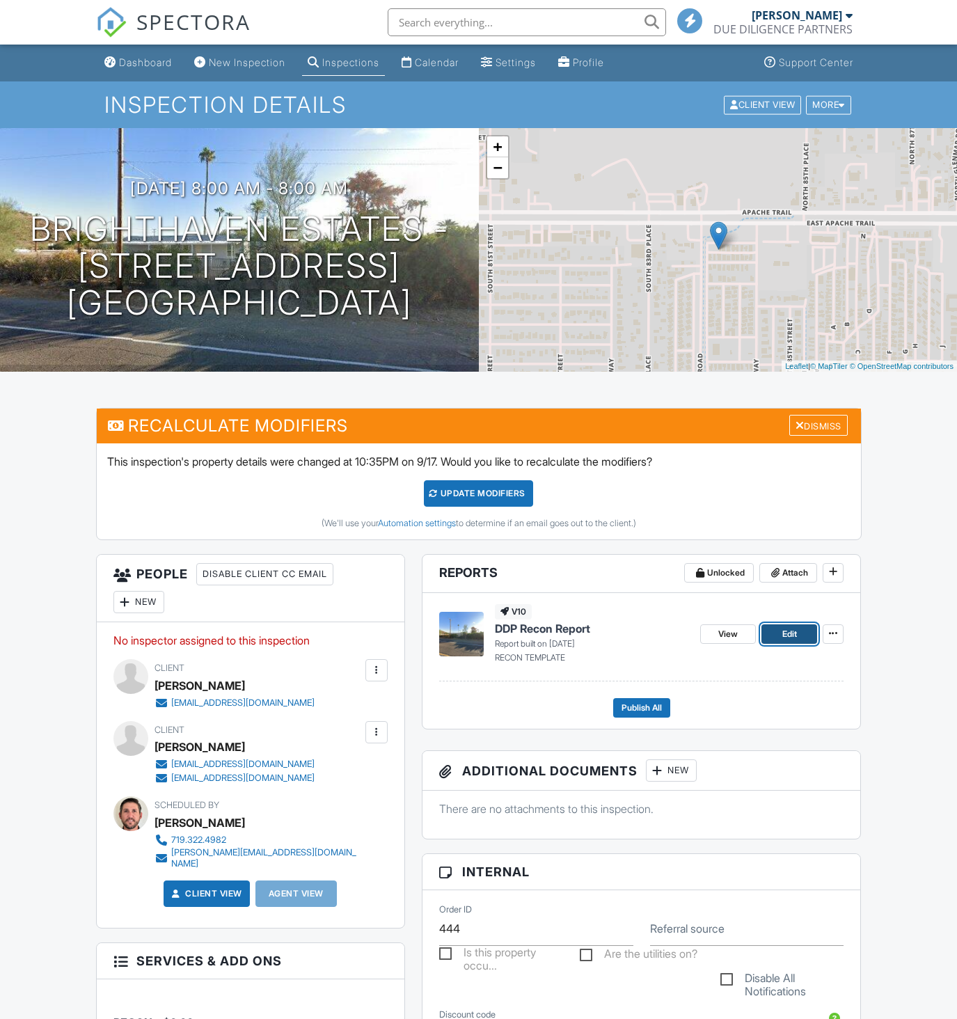
click at [787, 632] on span "Edit" at bounding box center [790, 634] width 15 height 14
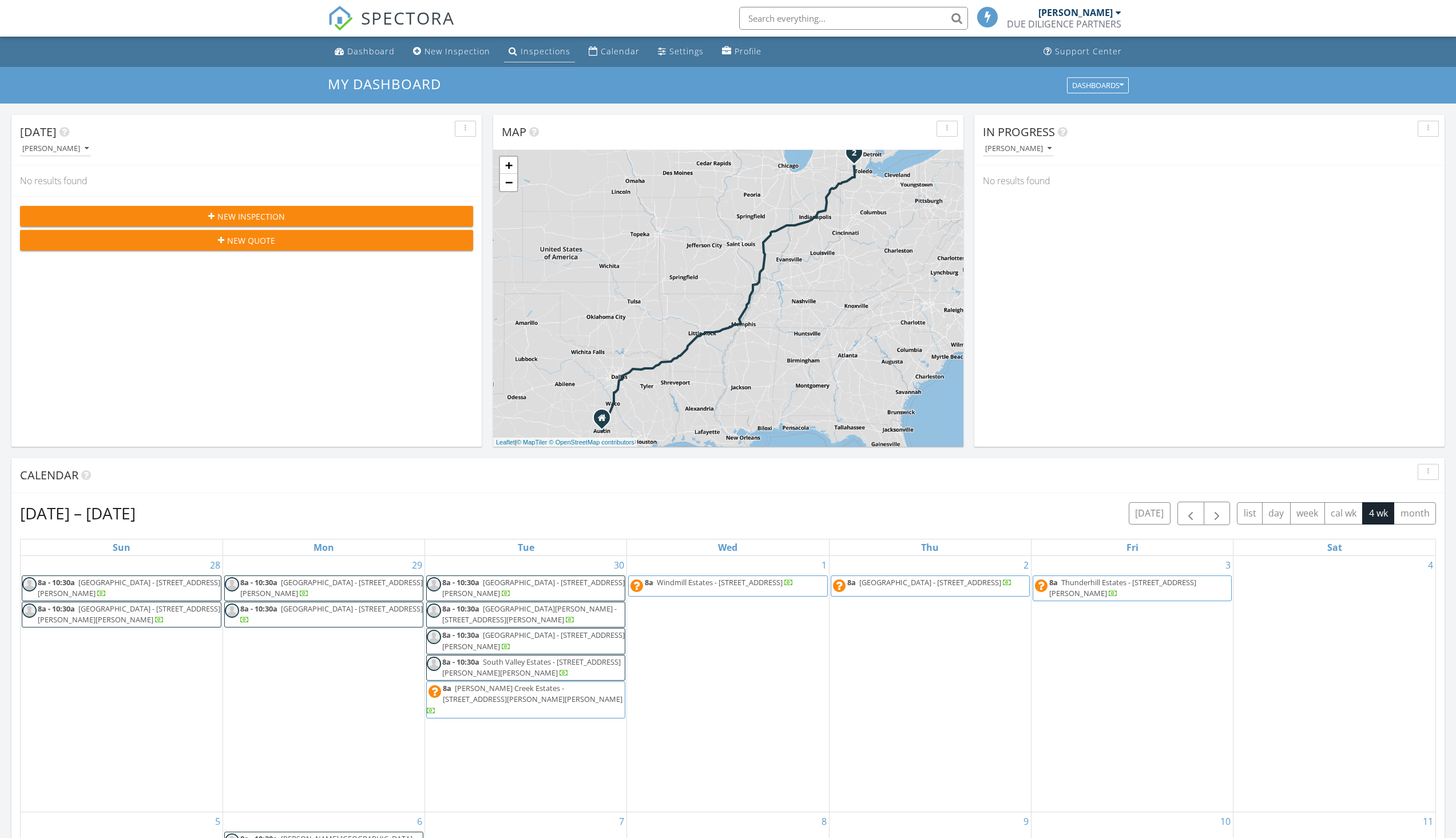
scroll to position [6, 6]
click at [813, 7] on li at bounding box center [850, 18] width 245 height 37
click at [807, 21] on input "text" at bounding box center [854, 18] width 229 height 23
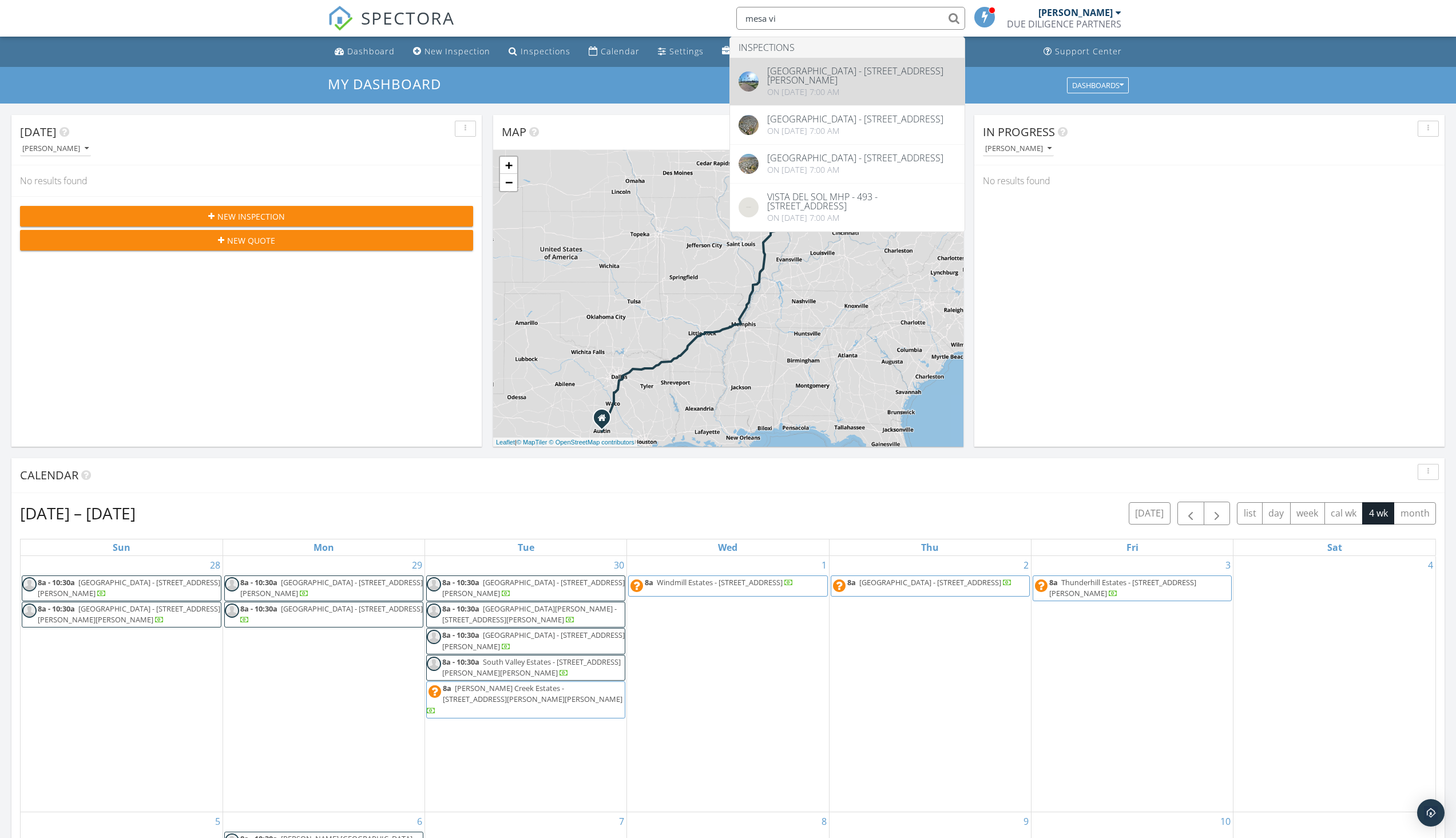
type input "mesa vi"
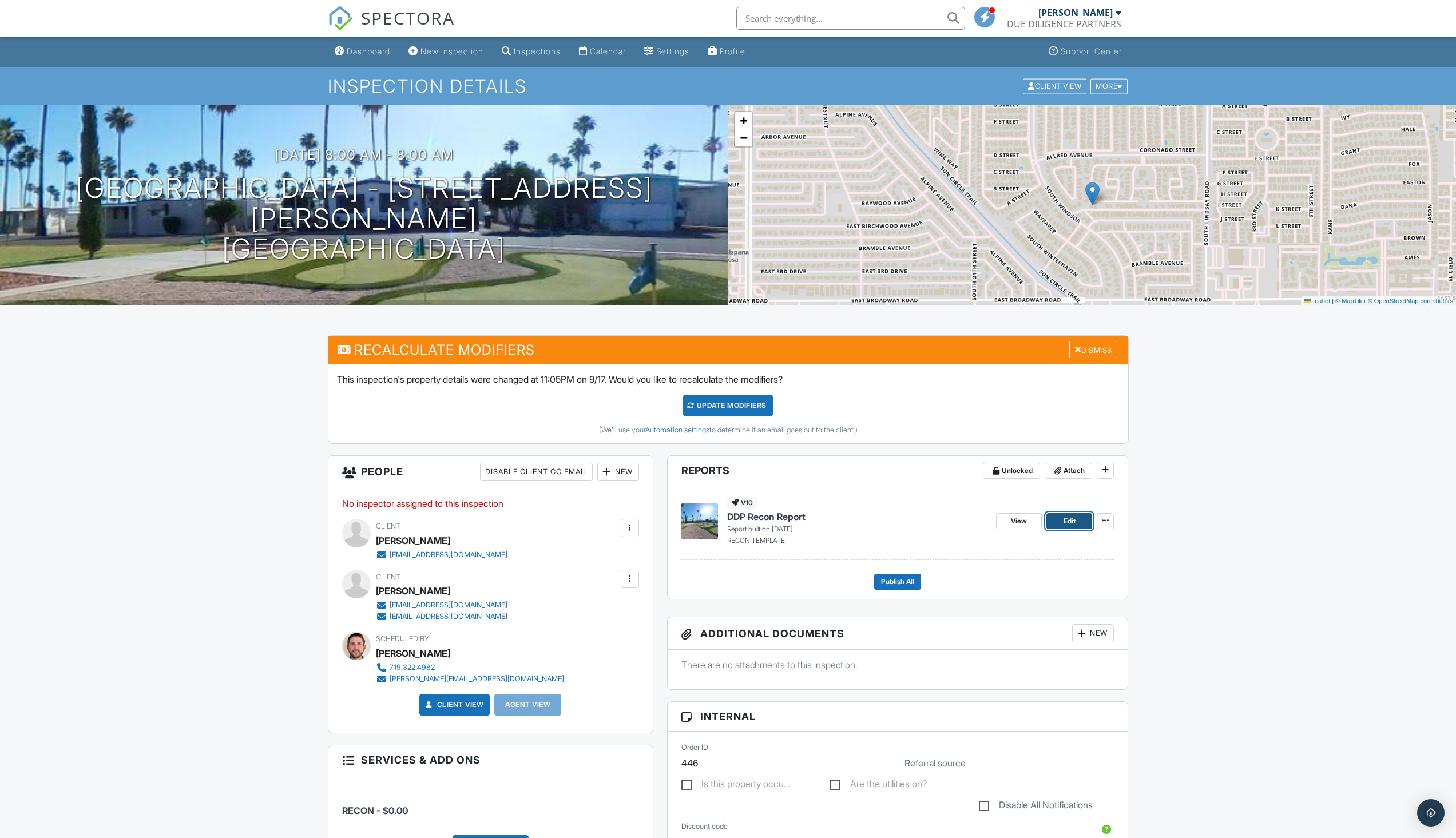
click at [1067, 521] on span "Edit" at bounding box center [1069, 521] width 12 height 12
